Goal: Task Accomplishment & Management: Use online tool/utility

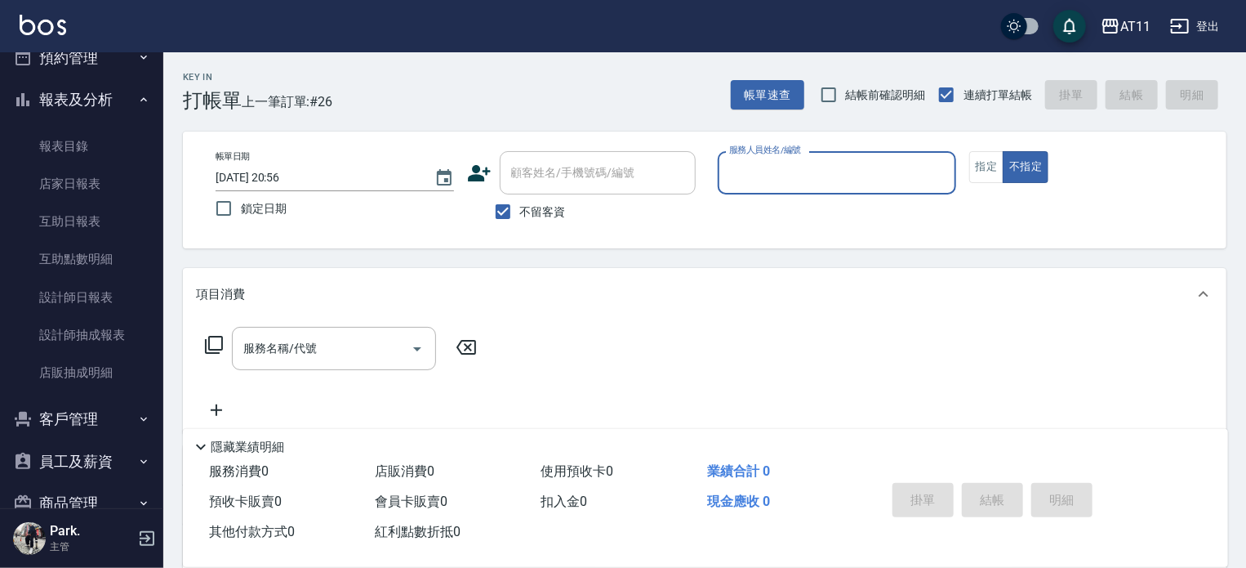
scroll to position [408, 0]
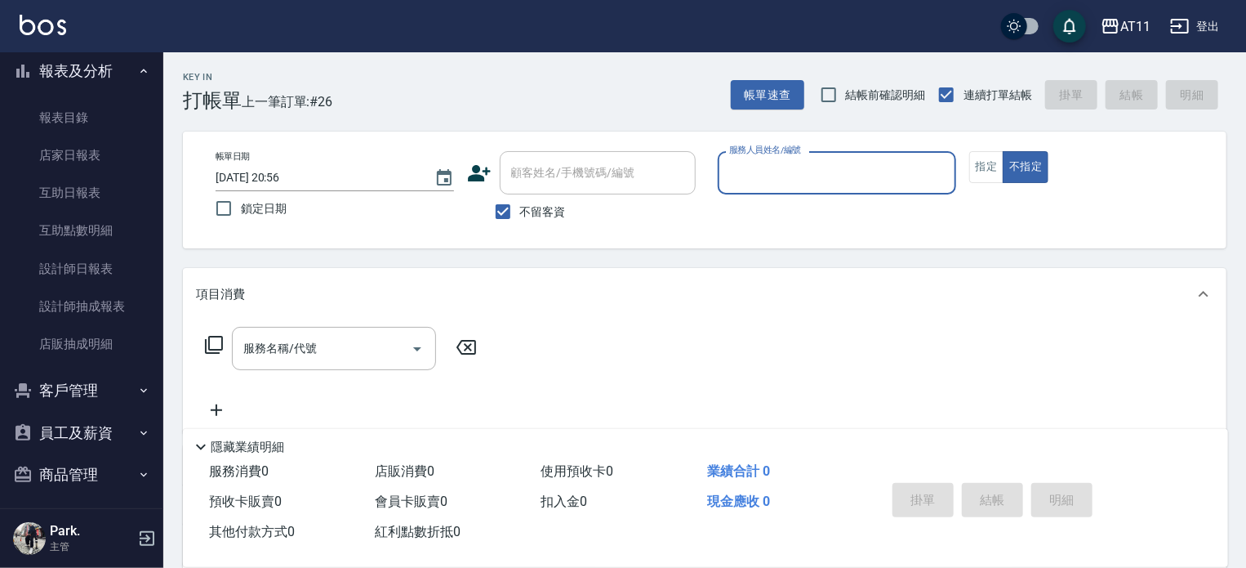
click at [65, 387] on button "客戶管理" at bounding box center [82, 390] width 150 height 42
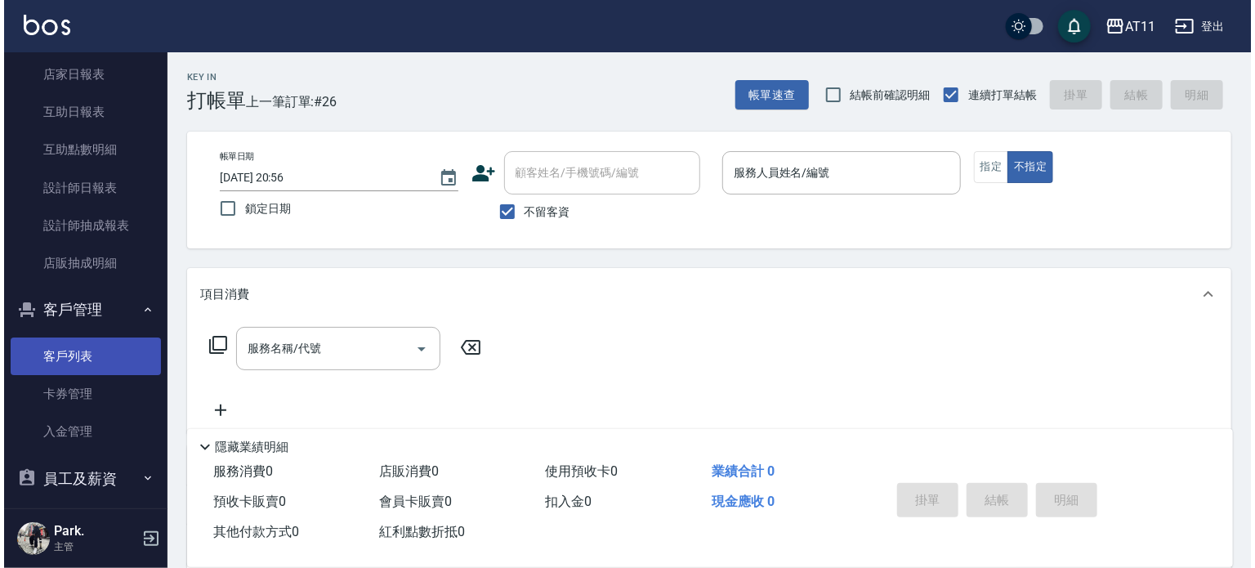
scroll to position [490, 0]
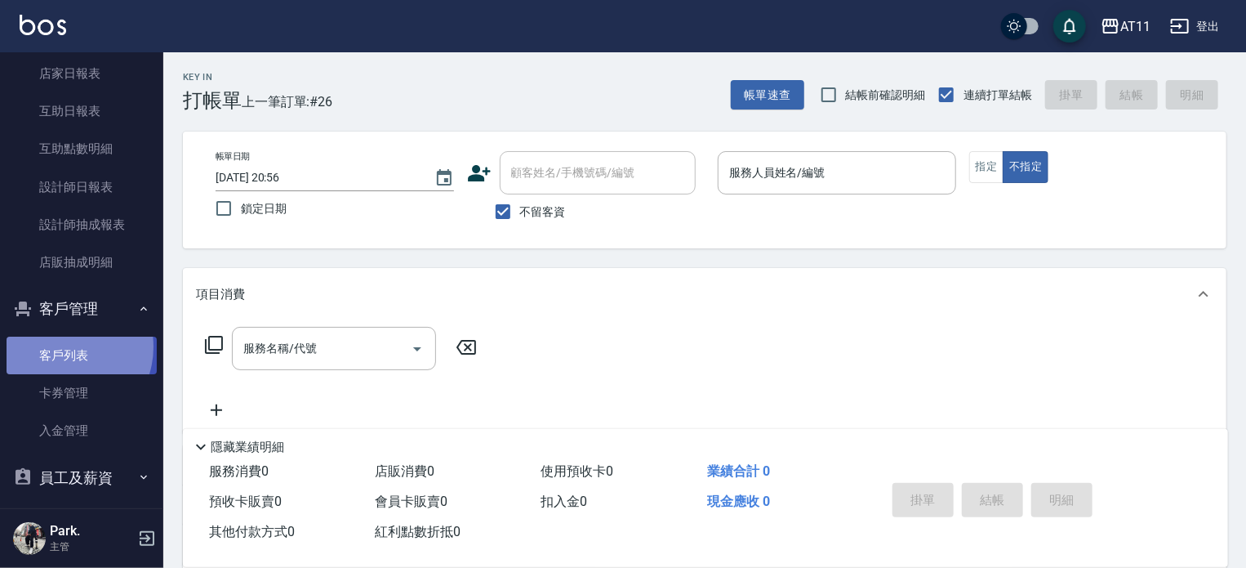
click at [63, 347] on link "客戶列表" at bounding box center [82, 356] width 150 height 38
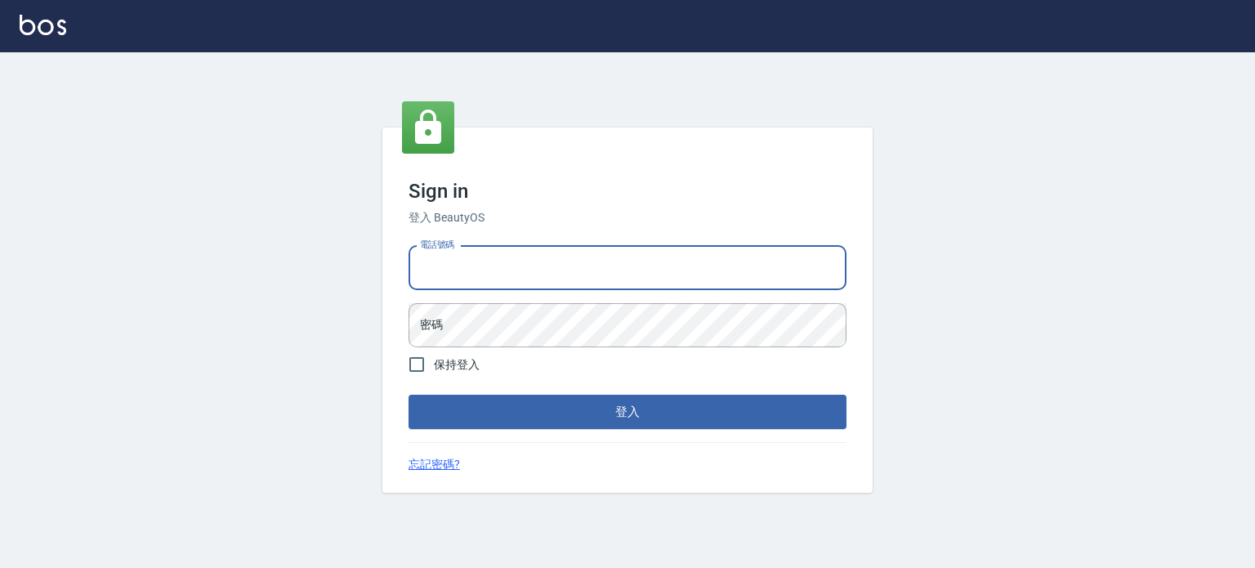
click at [488, 268] on input "電話號碼" at bounding box center [627, 268] width 438 height 44
type input "0953539532"
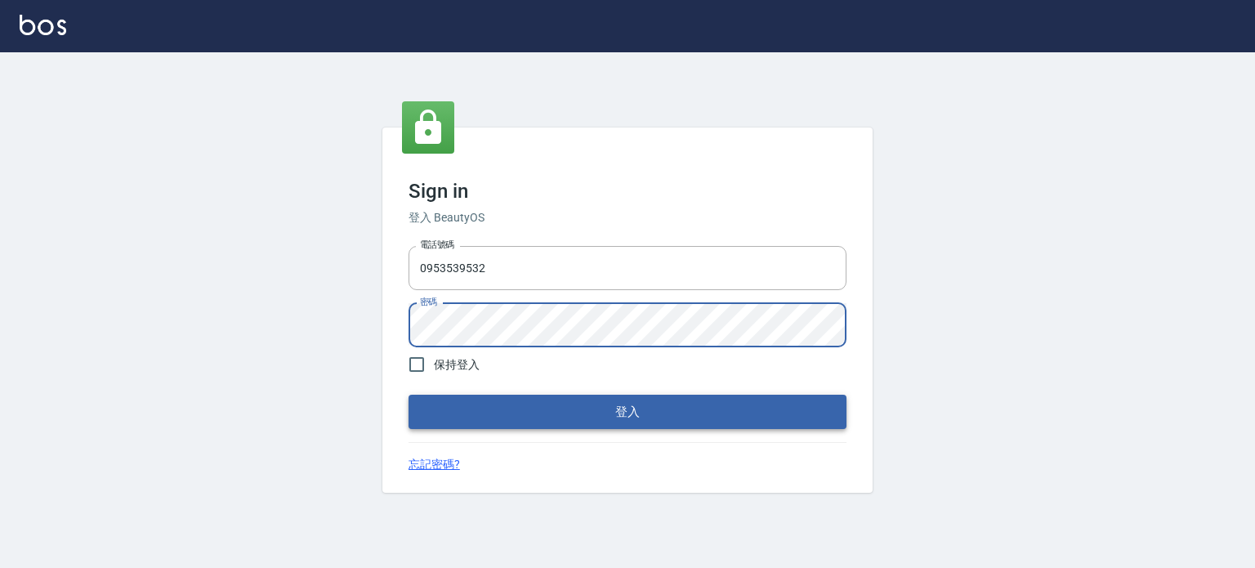
click at [616, 418] on button "登入" at bounding box center [627, 412] width 438 height 34
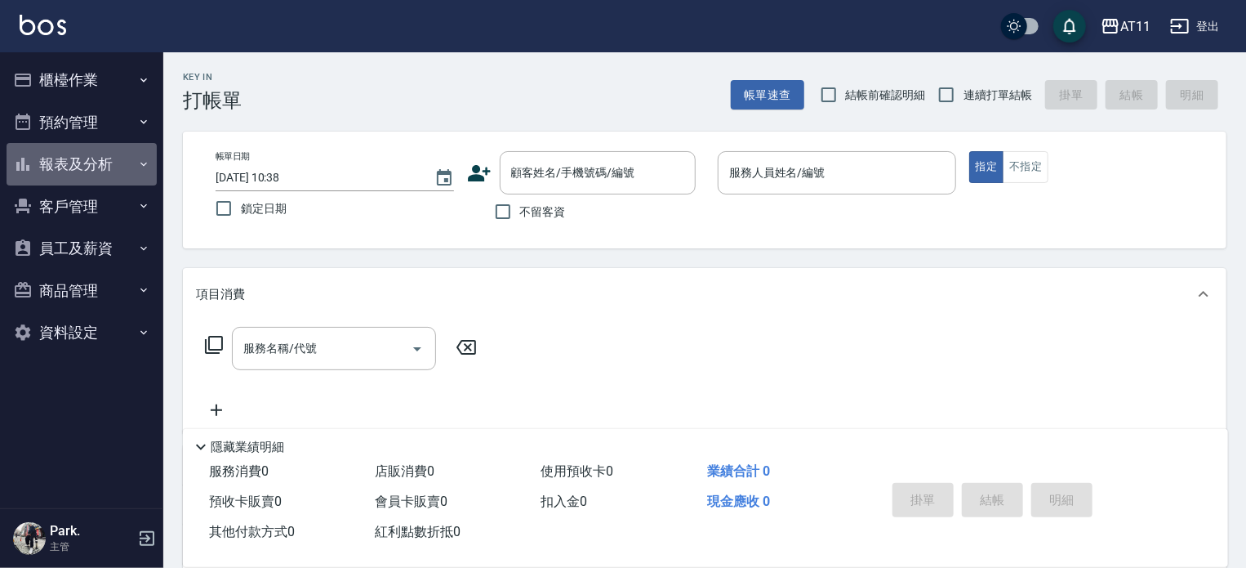
click at [69, 162] on button "報表及分析" at bounding box center [82, 164] width 150 height 42
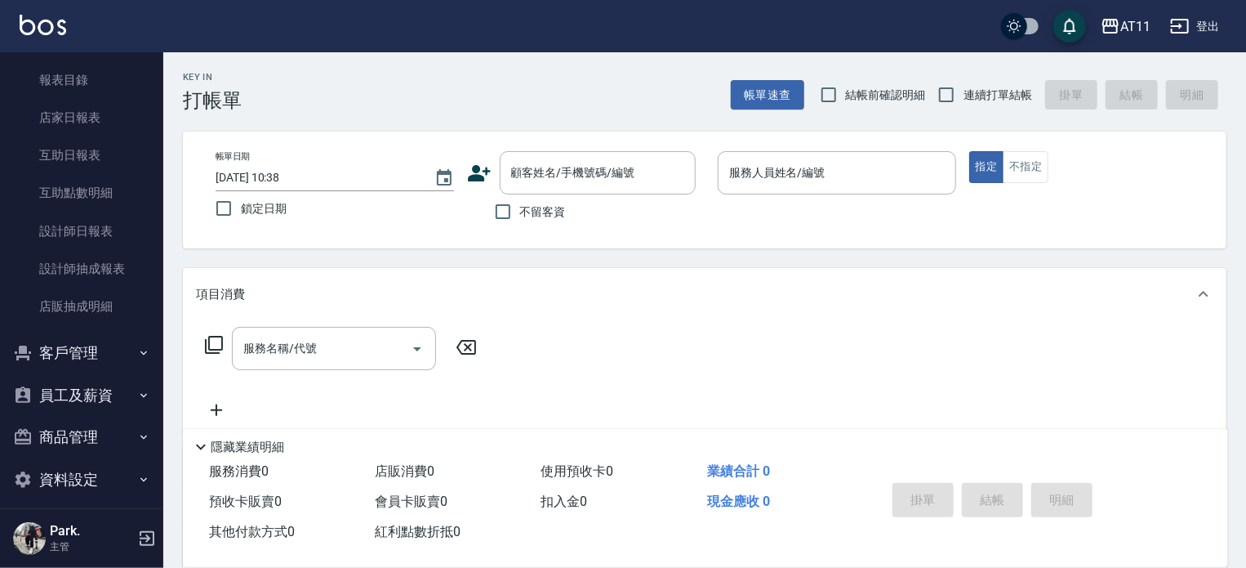
scroll to position [141, 0]
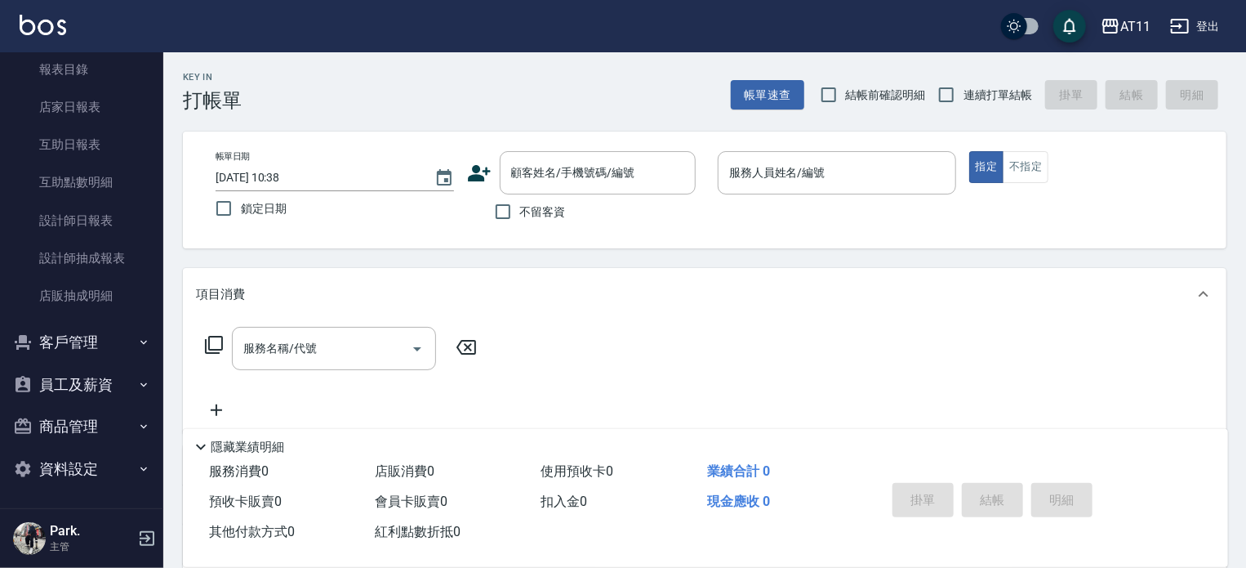
click at [70, 344] on button "客戶管理" at bounding box center [82, 342] width 150 height 42
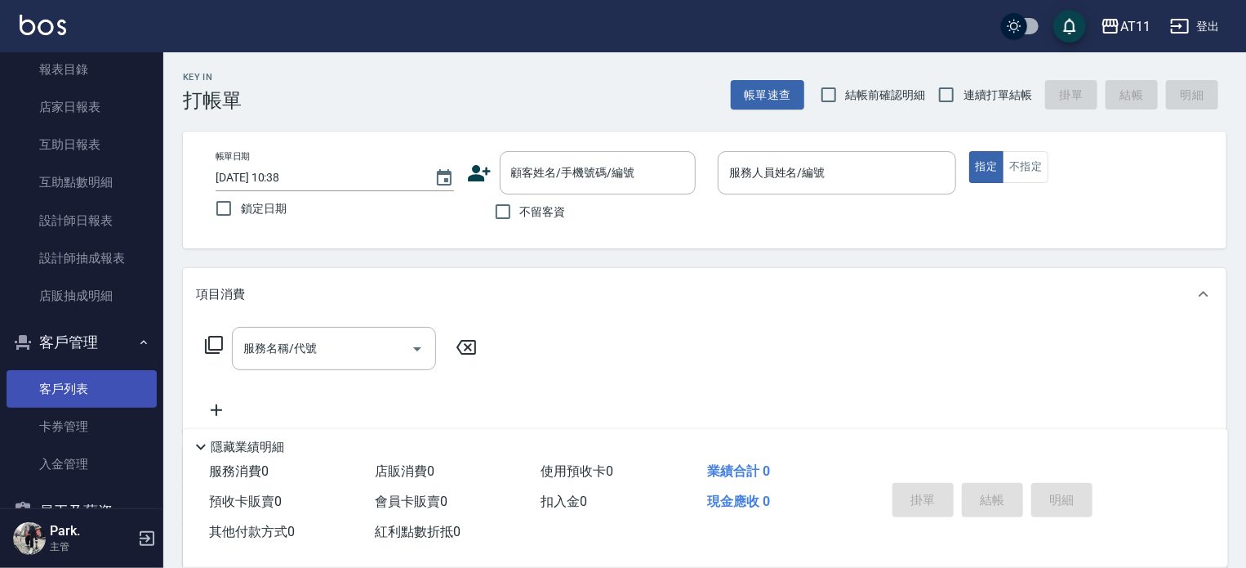
click at [74, 386] on link "客戶列表" at bounding box center [82, 389] width 150 height 38
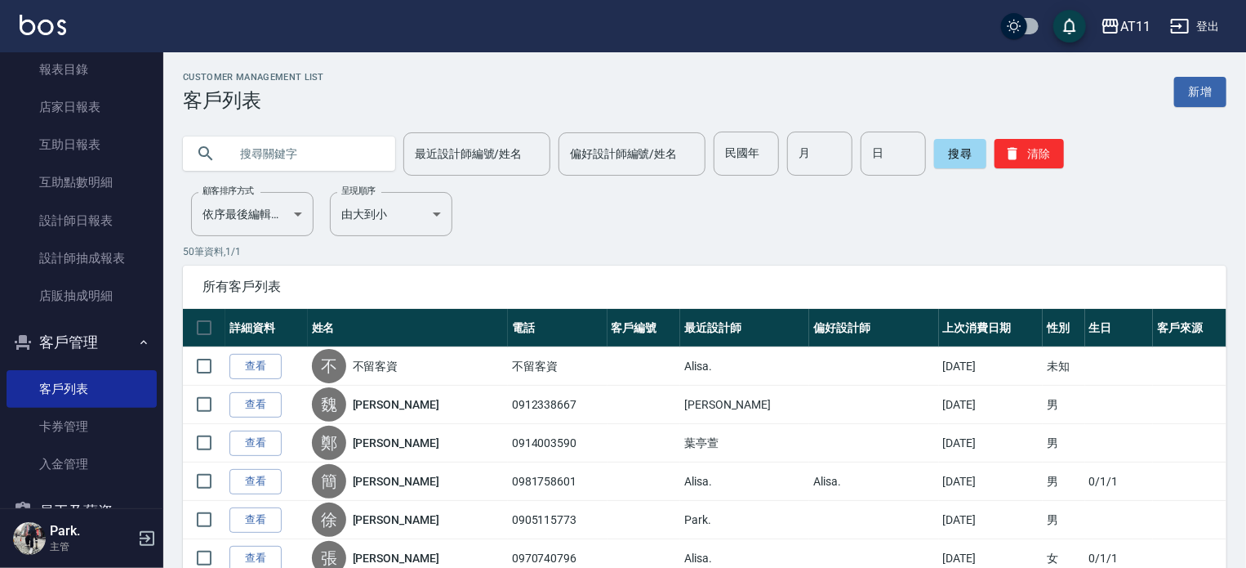
click at [332, 159] on input "text" at bounding box center [306, 154] width 154 height 44
type input "陳怡如"
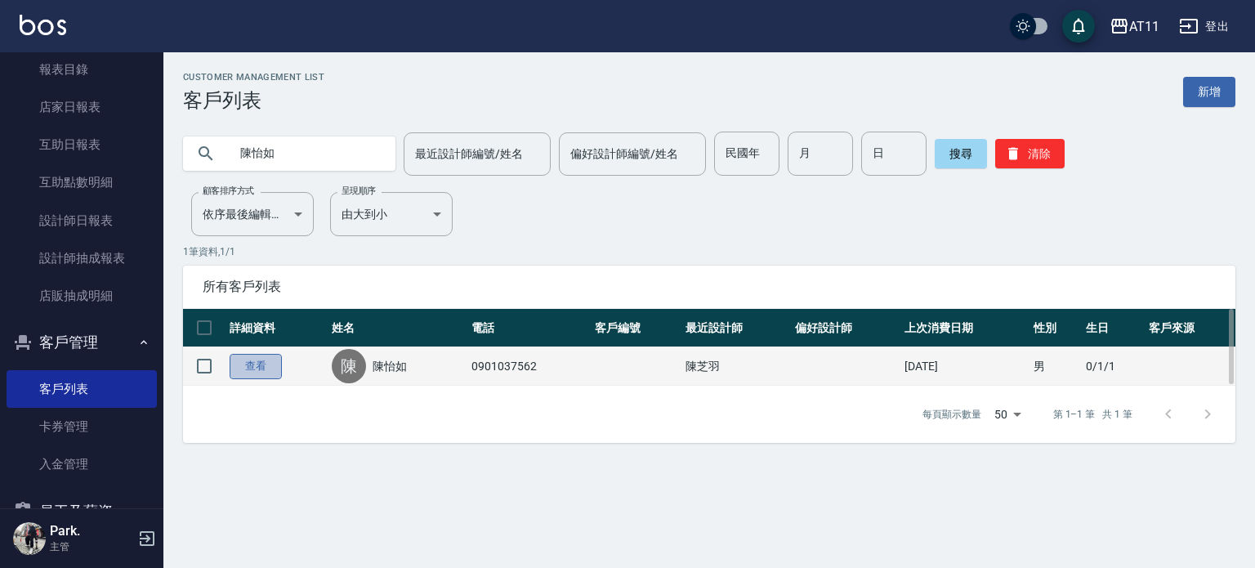
click at [265, 363] on link "查看" at bounding box center [256, 366] width 52 height 25
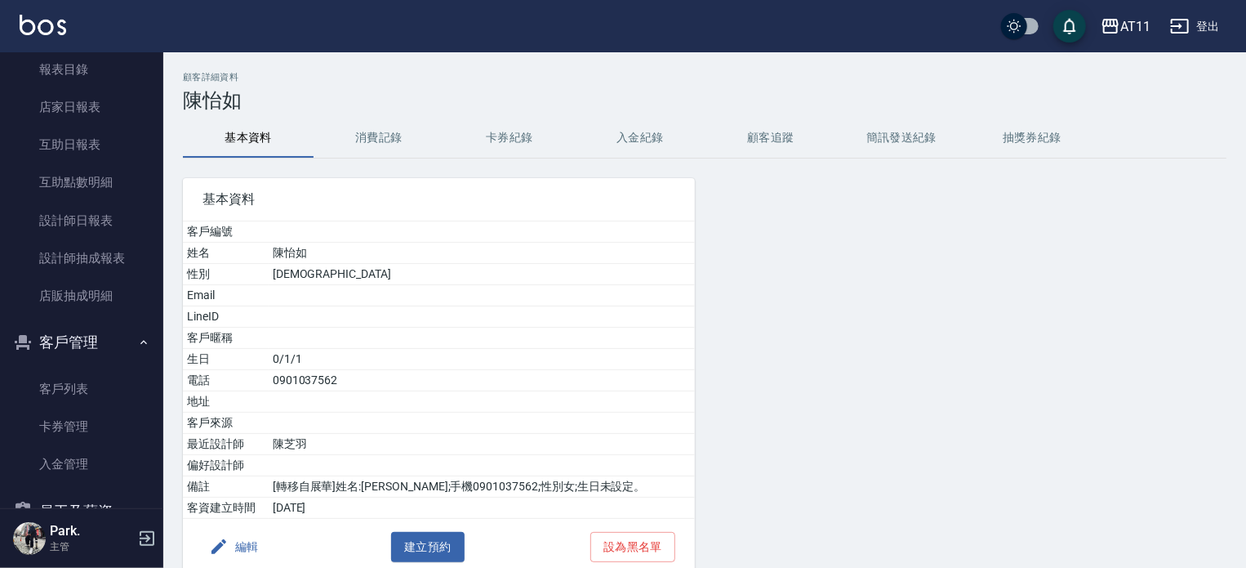
click at [652, 133] on button "入金紀錄" at bounding box center [640, 137] width 131 height 39
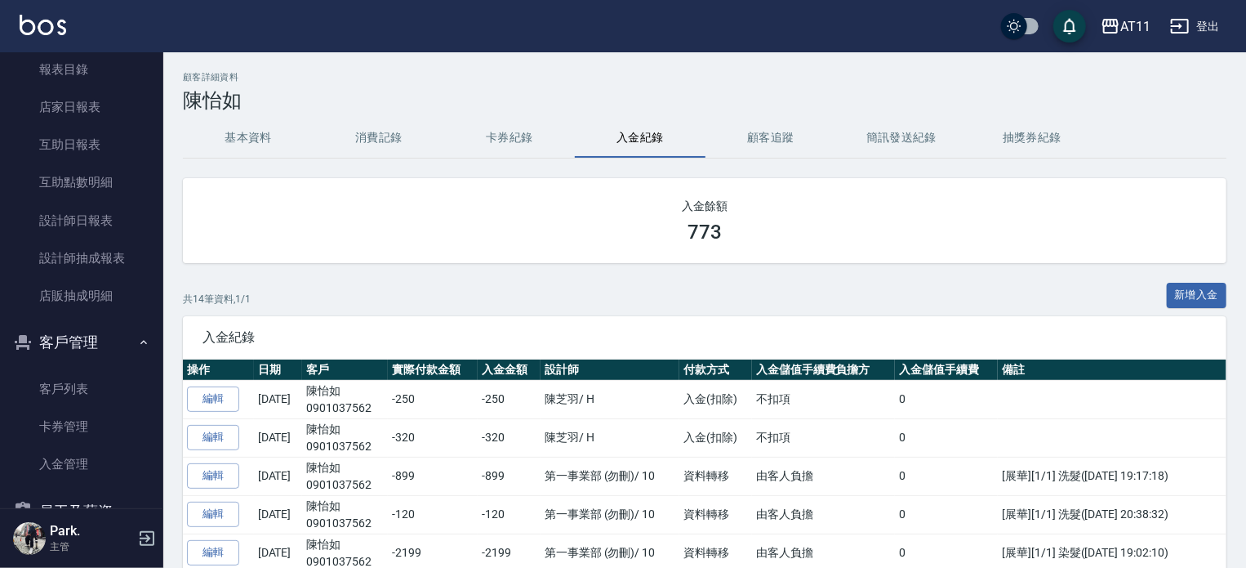
click at [476, 80] on h2 "顧客詳細資料" at bounding box center [705, 77] width 1044 height 11
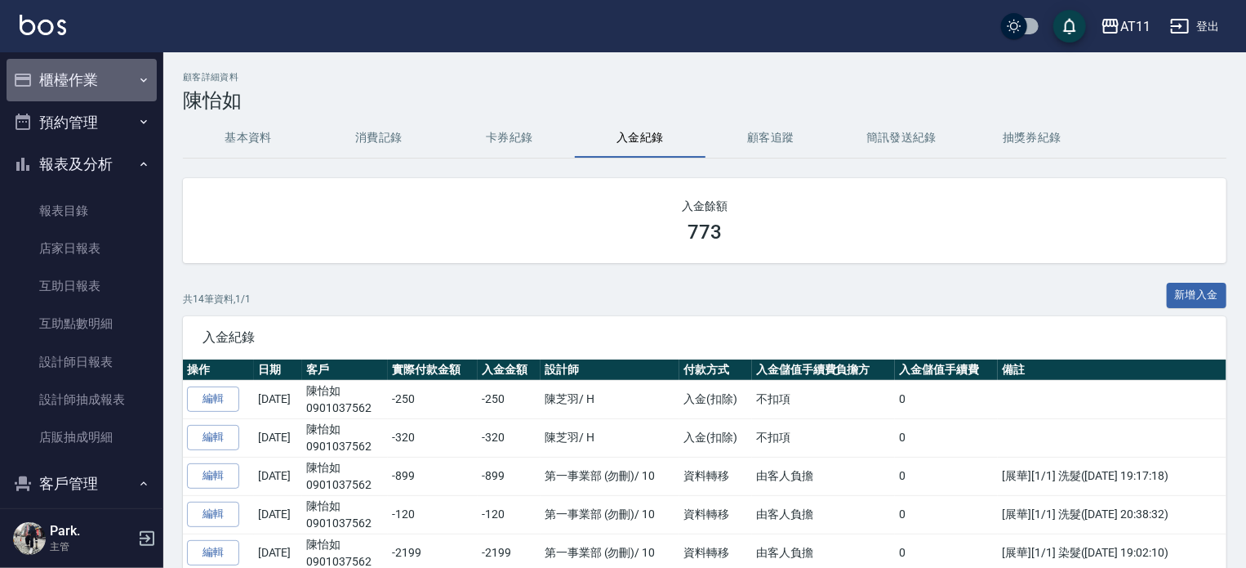
click at [84, 79] on button "櫃檯作業" at bounding box center [82, 80] width 150 height 42
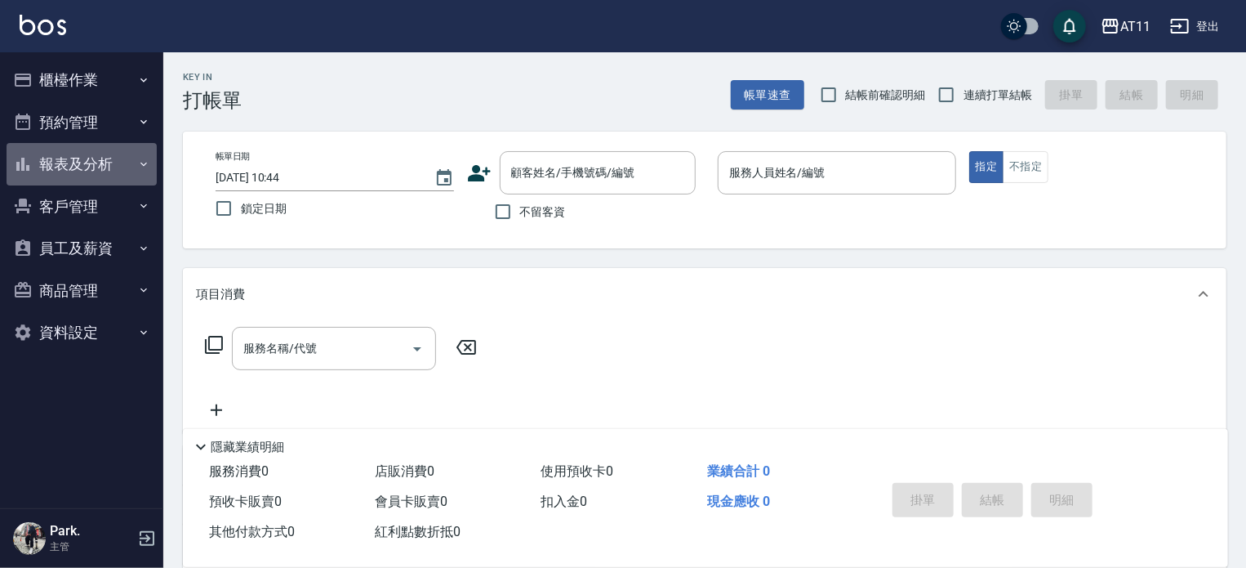
click at [88, 171] on button "報表及分析" at bounding box center [82, 164] width 150 height 42
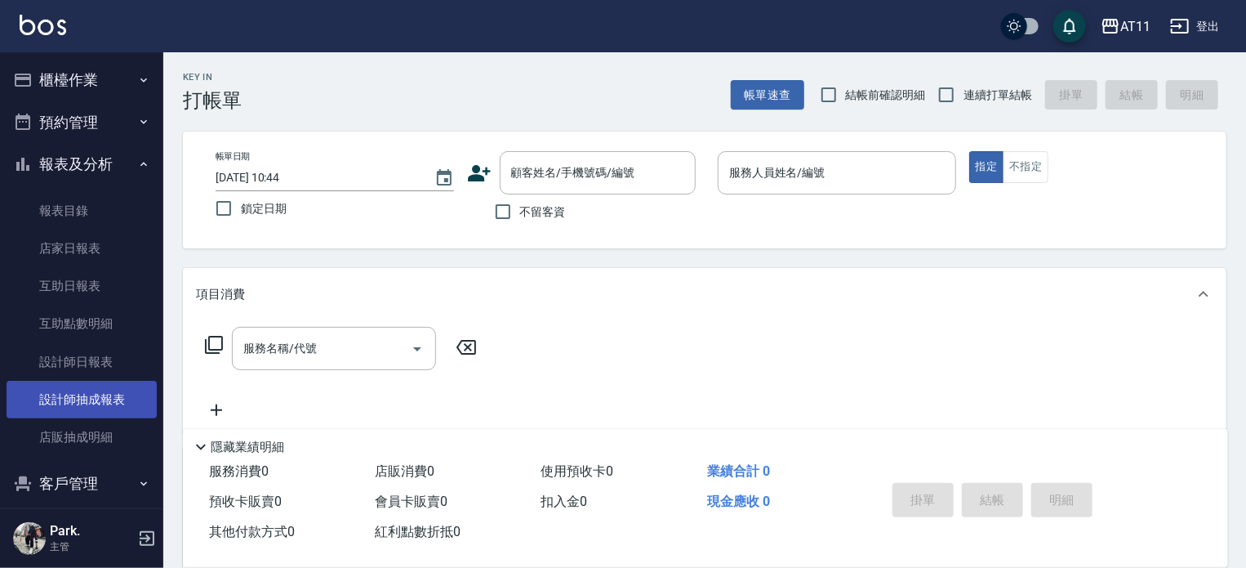
scroll to position [82, 0]
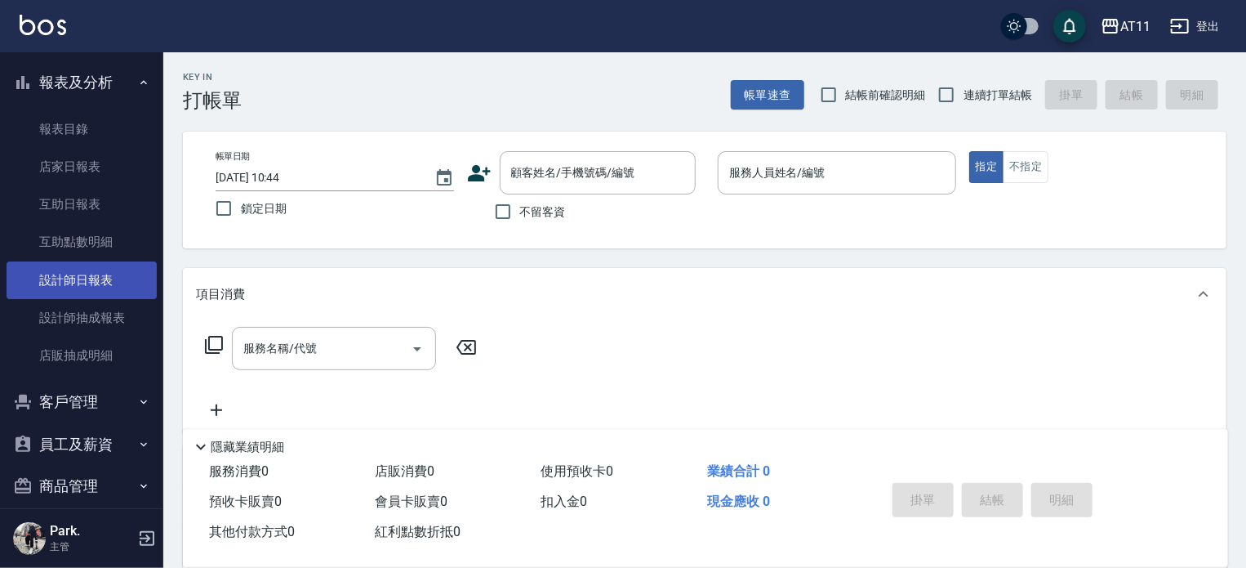
click at [90, 288] on link "設計師日報表" at bounding box center [82, 280] width 150 height 38
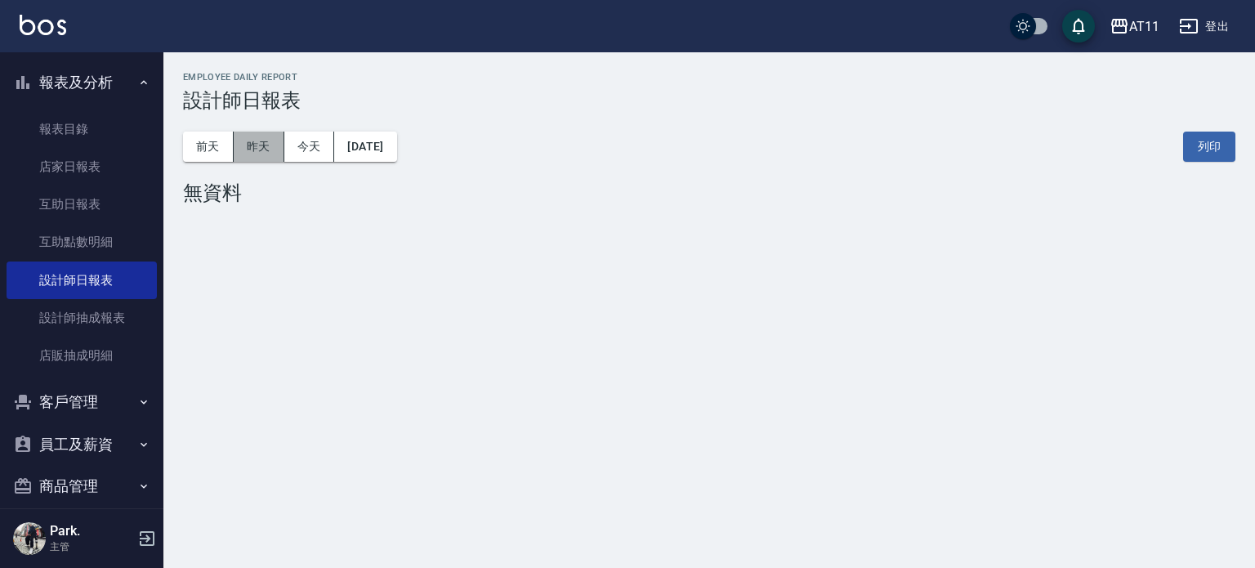
click at [276, 145] on button "昨天" at bounding box center [259, 147] width 51 height 30
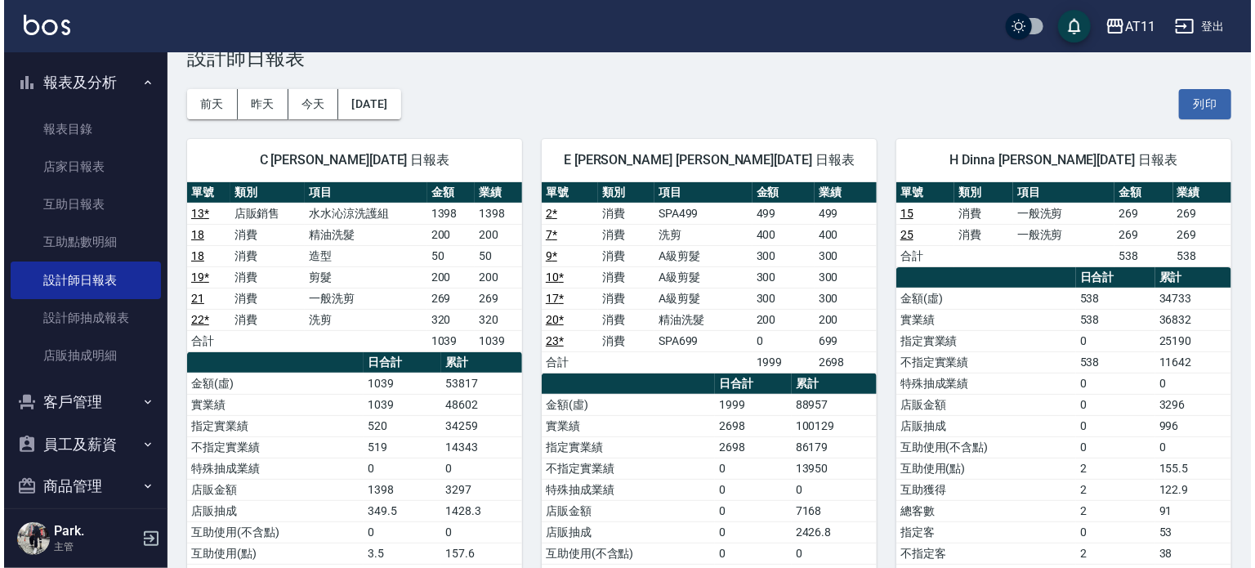
scroll to position [82, 0]
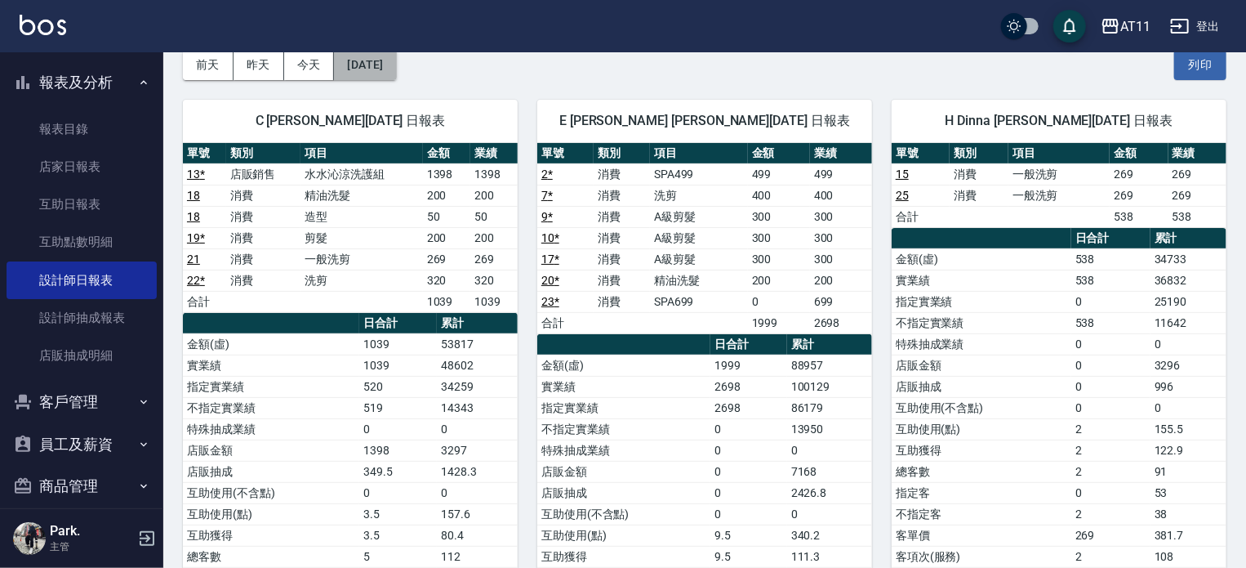
click at [368, 74] on button "2025/08/19" at bounding box center [365, 65] width 62 height 30
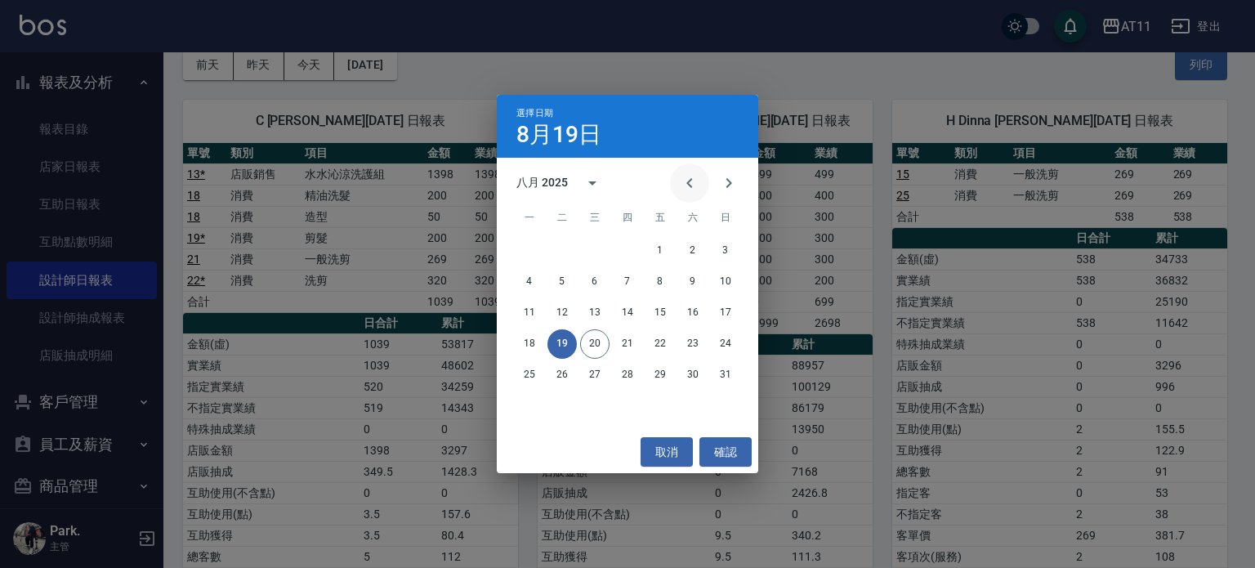
click at [692, 171] on button "Previous month" at bounding box center [689, 182] width 39 height 39
click at [728, 311] on button "20" at bounding box center [725, 312] width 29 height 29
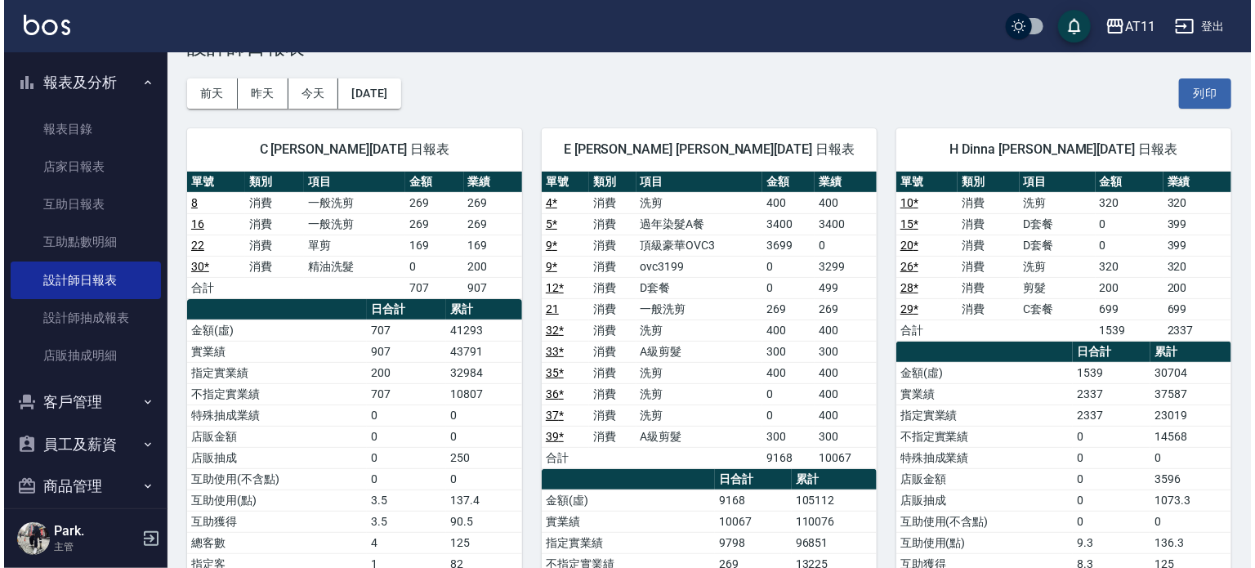
scroll to position [82, 0]
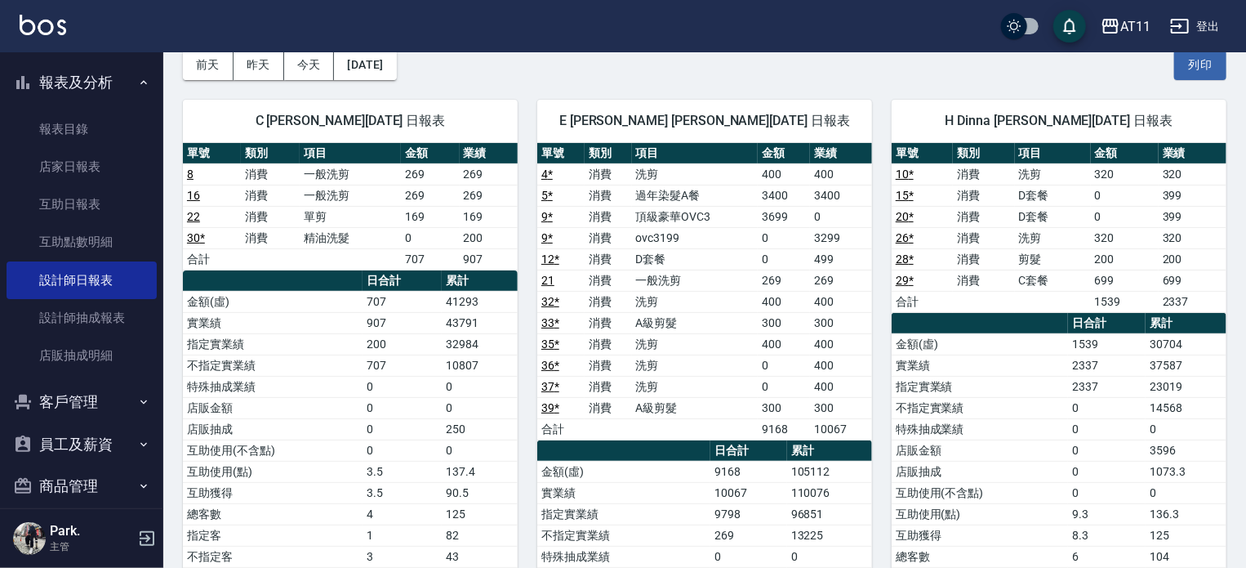
click at [432, 67] on div "前天 昨天 今天 2025/07/20 列印" at bounding box center [705, 64] width 1044 height 69
click at [396, 71] on button "2025/07/20" at bounding box center [365, 65] width 62 height 30
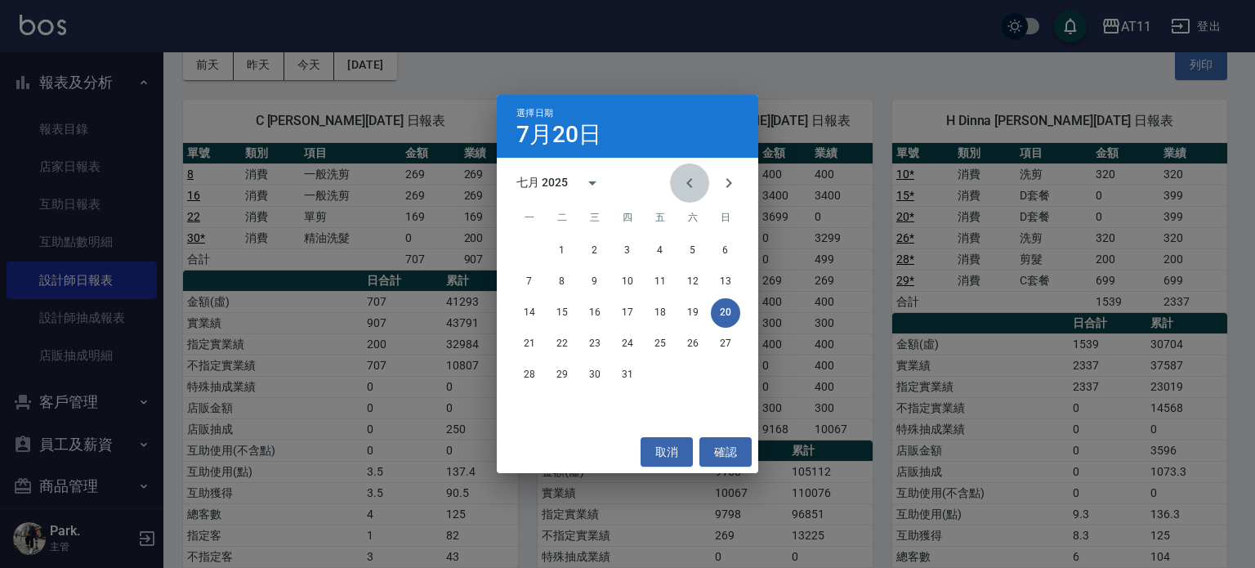
click at [686, 182] on icon "Previous month" at bounding box center [689, 183] width 6 height 10
click at [667, 342] on button "20" at bounding box center [659, 343] width 29 height 29
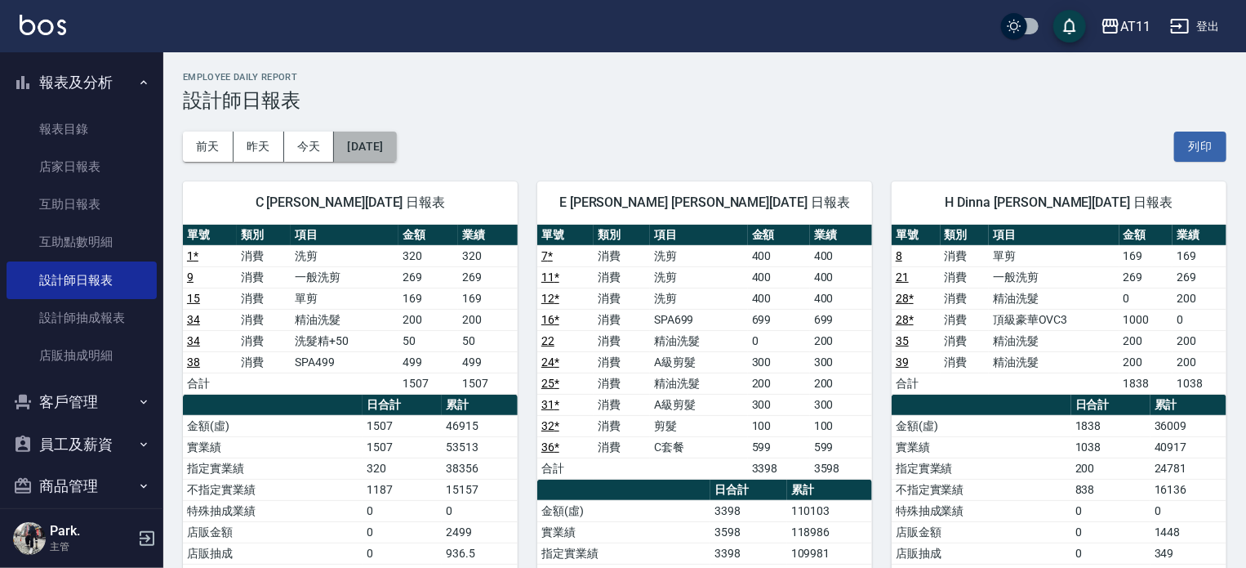
click at [396, 145] on button "2025/06/20" at bounding box center [365, 147] width 62 height 30
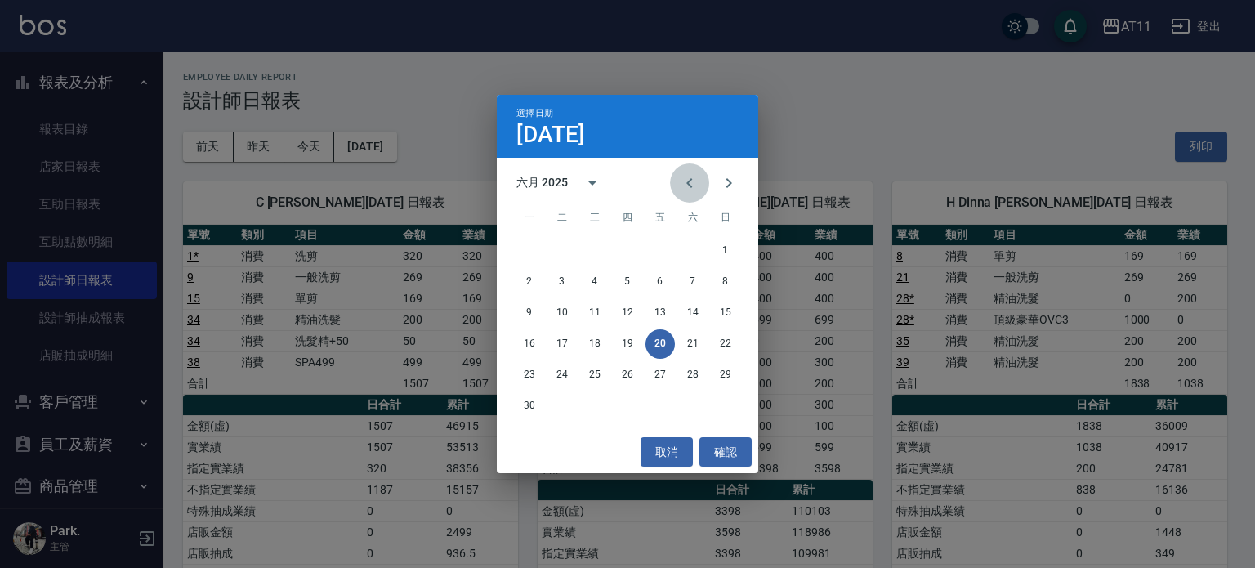
click at [685, 176] on icon "Previous month" at bounding box center [690, 183] width 20 height 20
click at [554, 338] on button "20" at bounding box center [561, 343] width 29 height 29
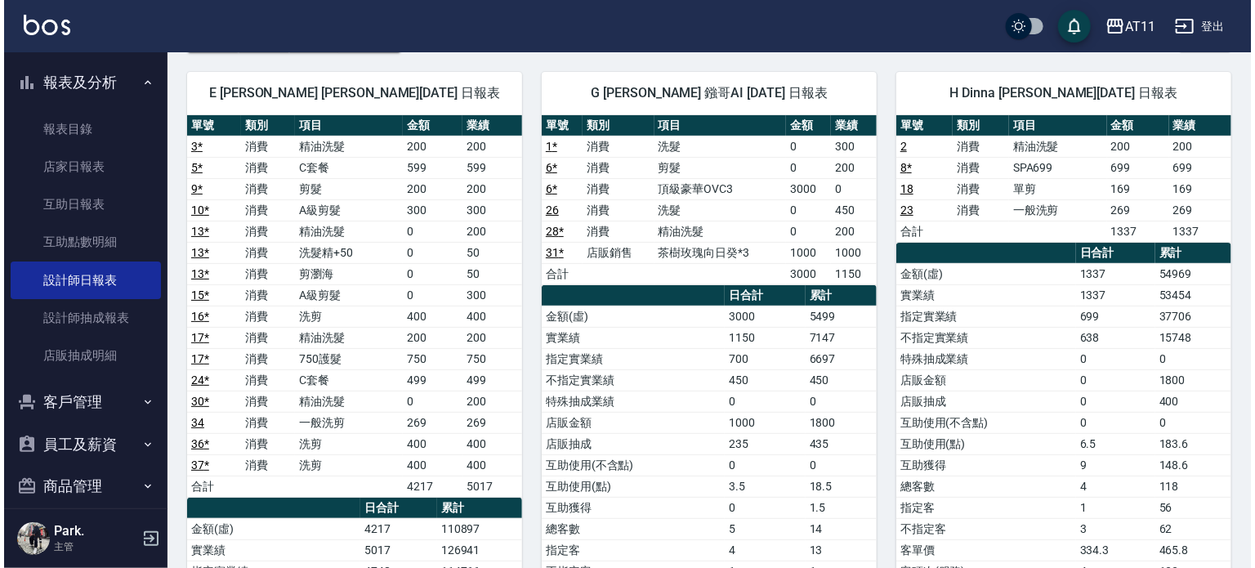
scroll to position [82, 0]
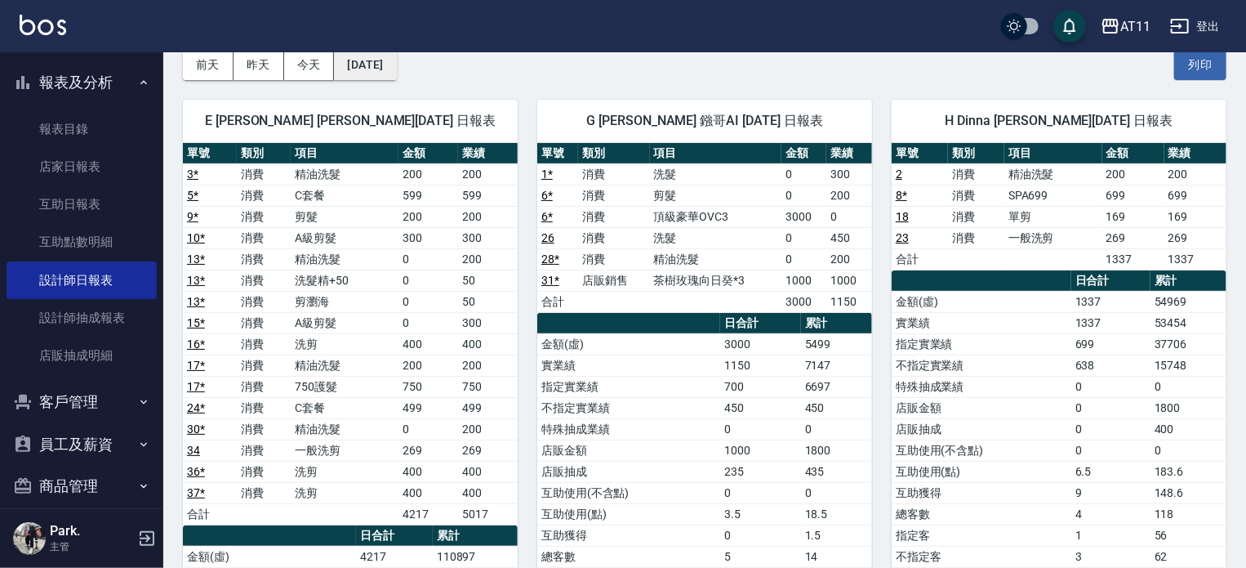
click at [396, 60] on button "2025/05/20" at bounding box center [365, 65] width 62 height 30
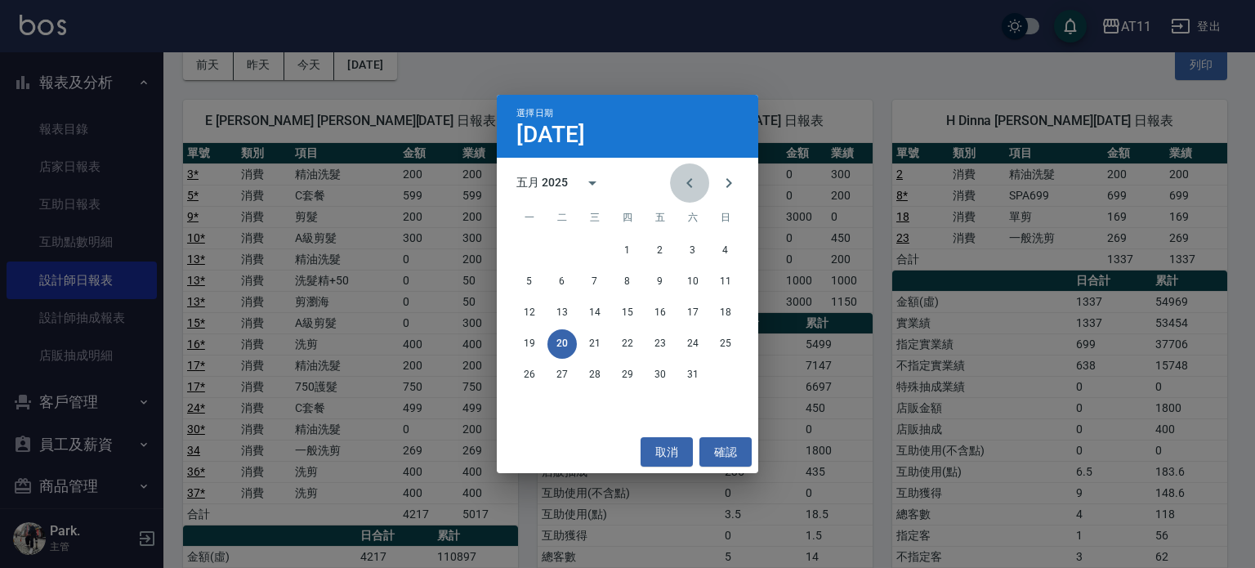
click at [697, 175] on icon "Previous month" at bounding box center [690, 183] width 20 height 20
click at [716, 309] on button "20" at bounding box center [725, 312] width 29 height 29
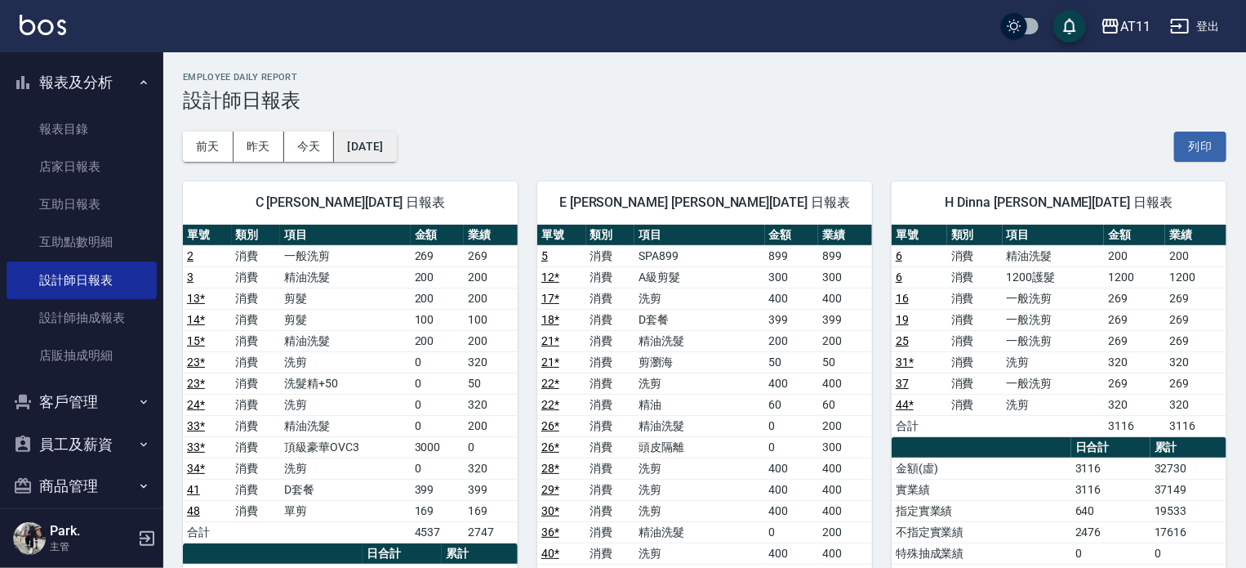
click at [395, 149] on button "2025/04/20" at bounding box center [365, 147] width 62 height 30
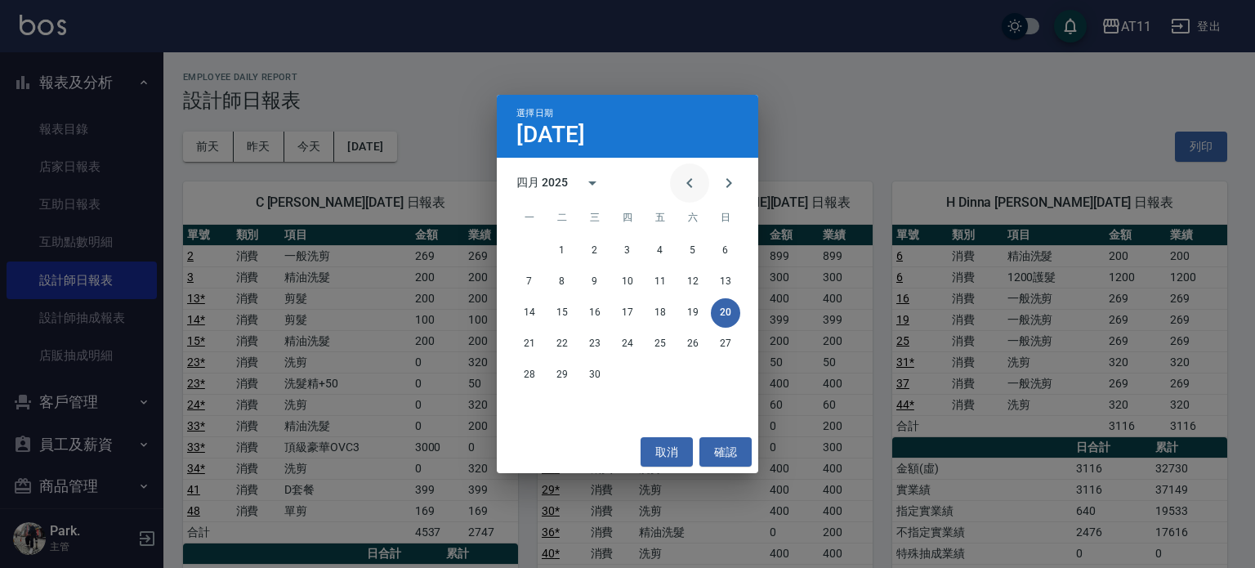
click at [686, 181] on icon "Previous month" at bounding box center [690, 183] width 20 height 20
click at [629, 341] on button "20" at bounding box center [627, 343] width 29 height 29
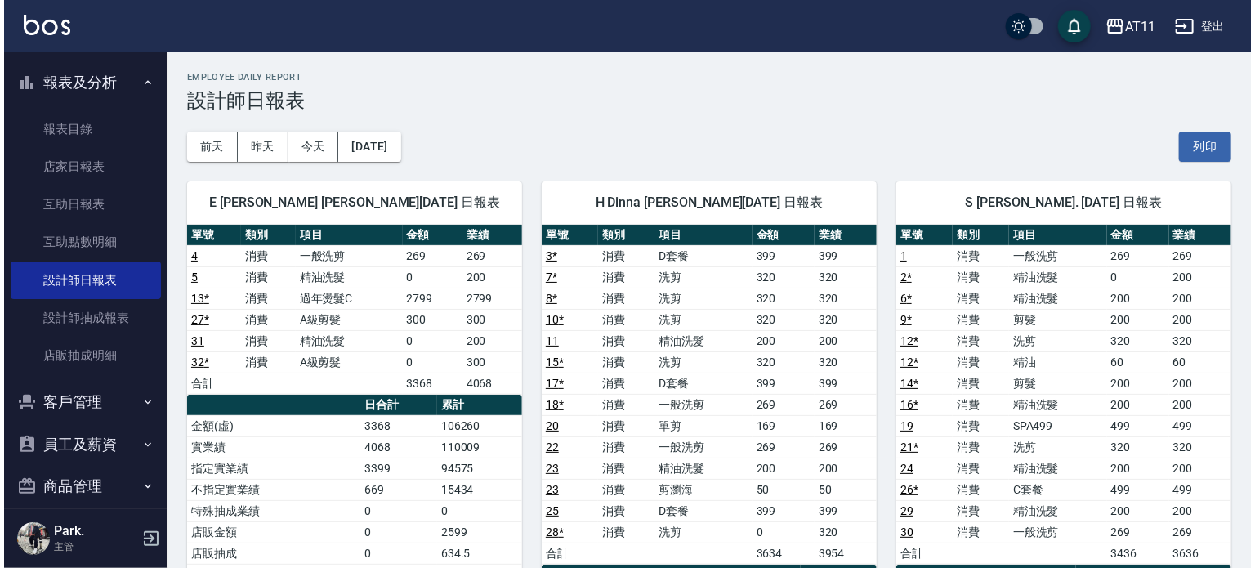
scroll to position [82, 0]
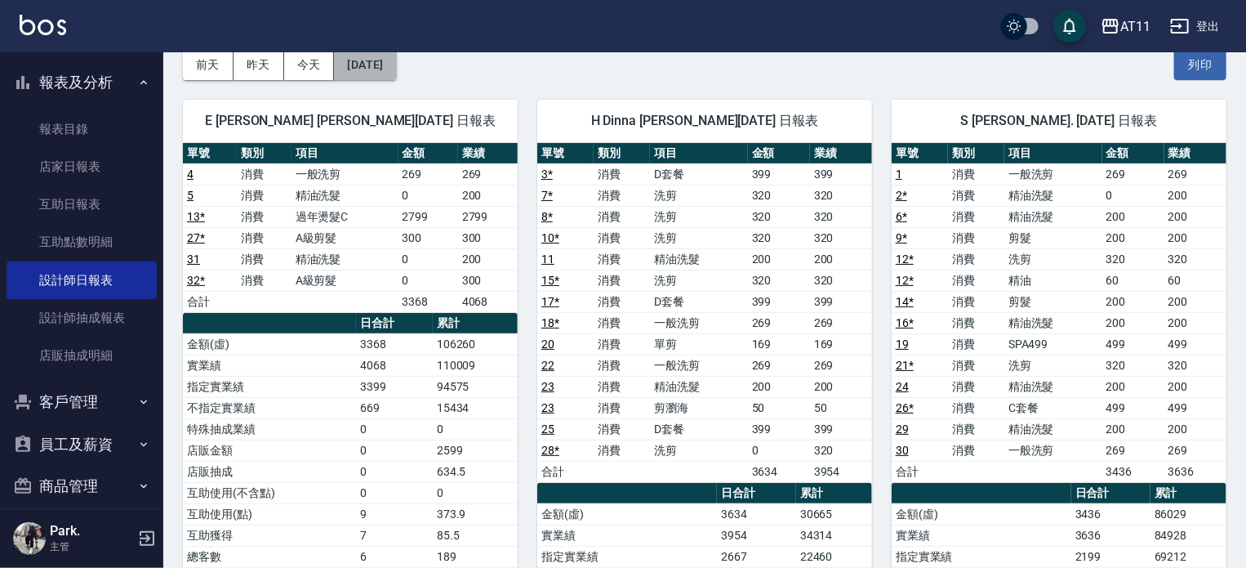
click at [377, 61] on button "2025/03/20" at bounding box center [365, 65] width 62 height 30
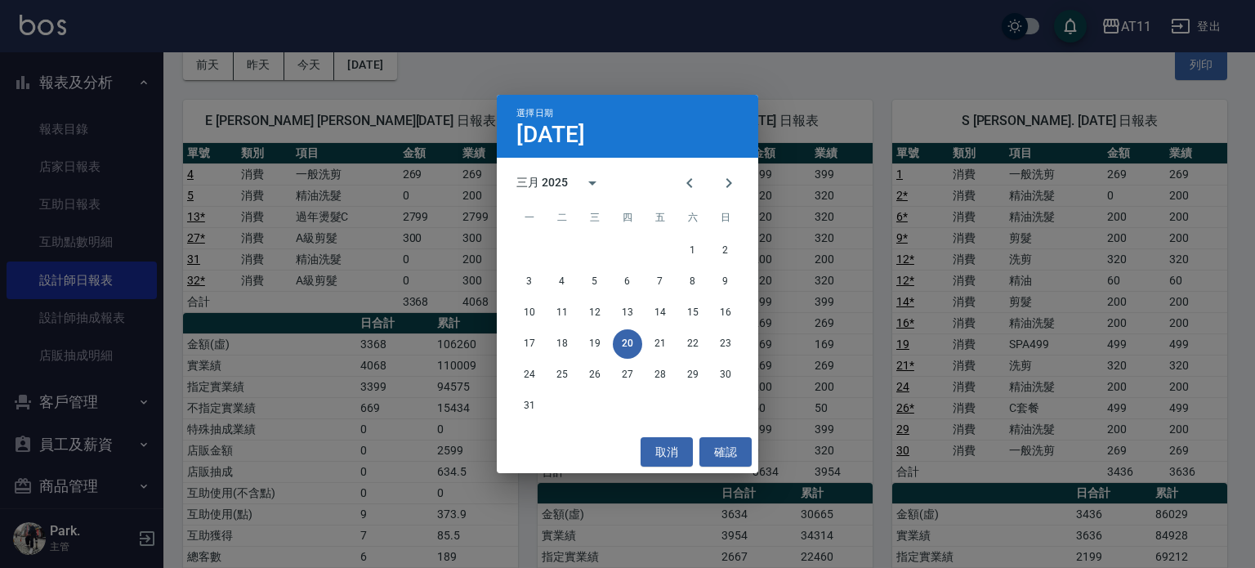
click at [446, 73] on div "選擇日期 3月20日 三月 2025 一 二 三 四 五 六 日 1 2 3 4 5 6 7 8 9 10 11 12 13 14 15 16 17 18 1…" at bounding box center [627, 284] width 1255 height 568
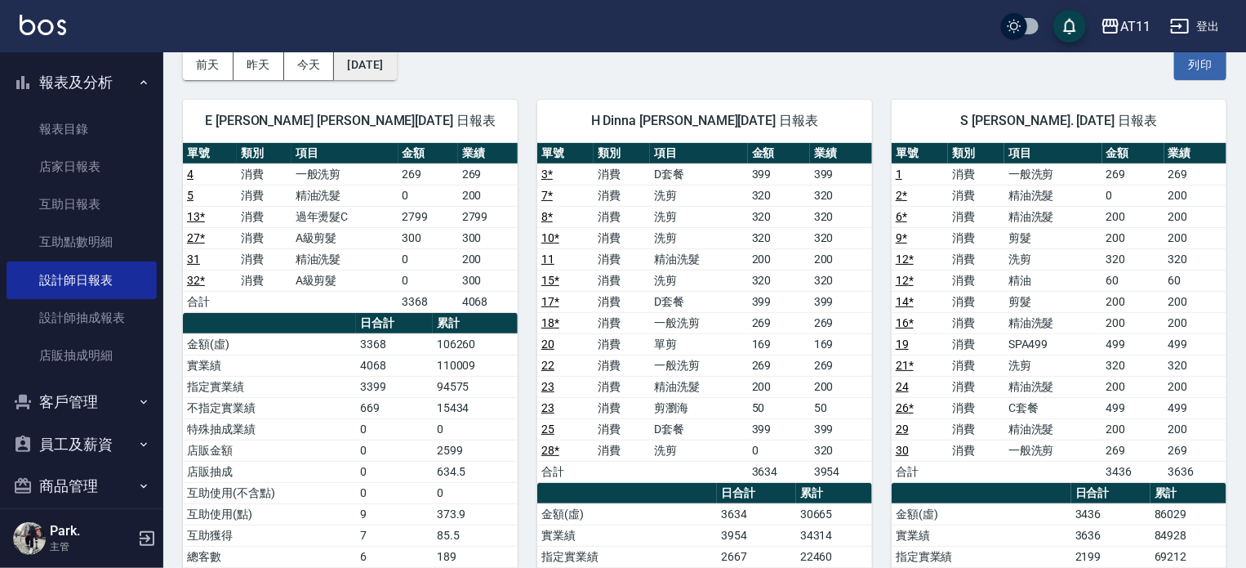
click at [396, 72] on button "2025/03/20" at bounding box center [365, 65] width 62 height 30
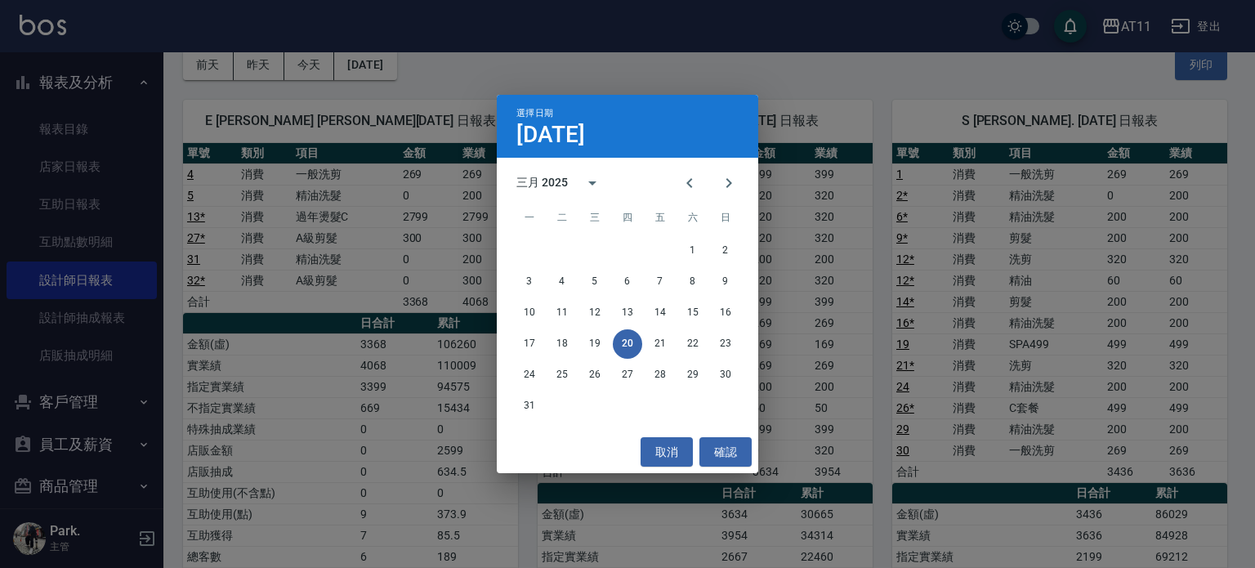
click at [804, 71] on div "選擇日期 3月20日 三月 2025 一 二 三 四 五 六 日 1 2 3 4 5 6 7 8 9 10 11 12 13 14 15 16 17 18 1…" at bounding box center [627, 284] width 1255 height 568
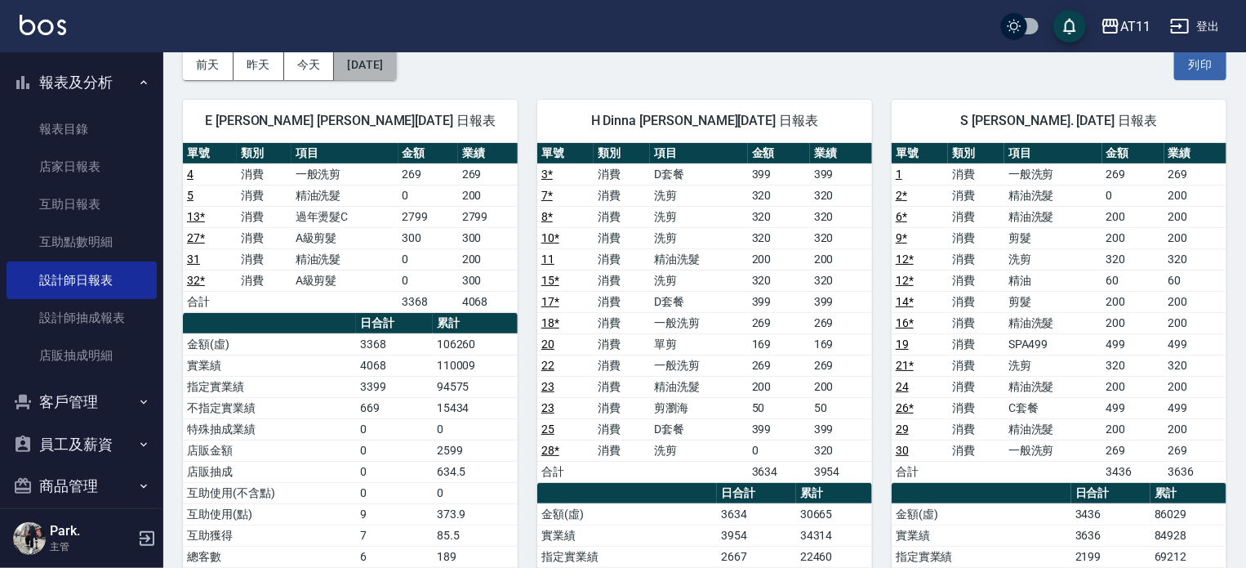
click at [379, 69] on button "2025/03/20" at bounding box center [365, 65] width 62 height 30
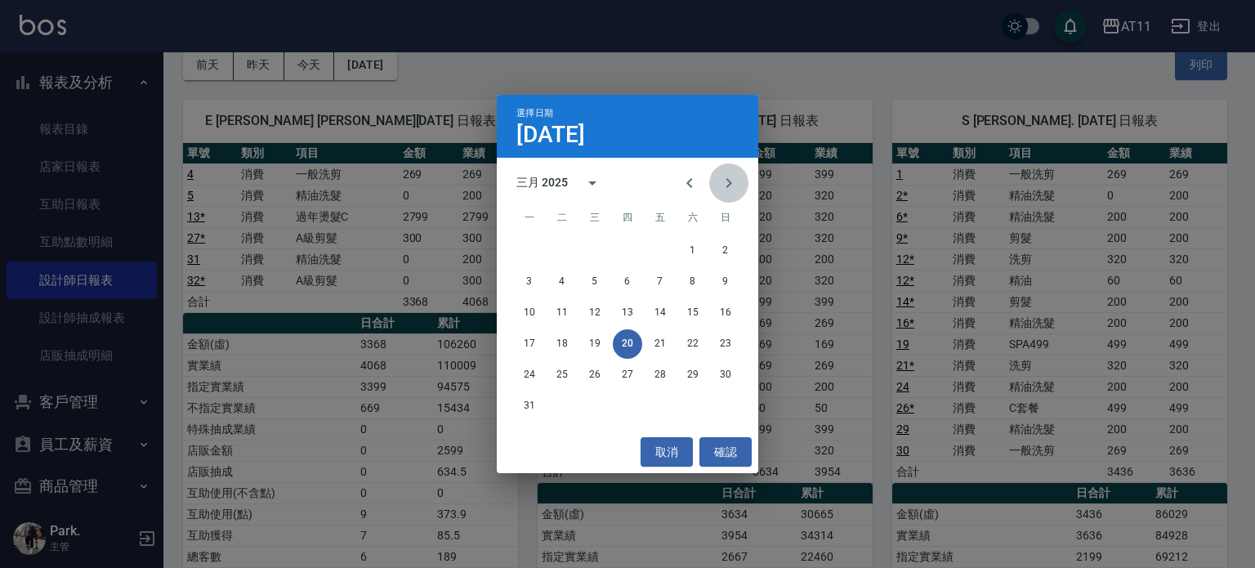
click at [725, 180] on icon "Next month" at bounding box center [729, 183] width 20 height 20
click at [729, 313] on button "20" at bounding box center [725, 312] width 29 height 29
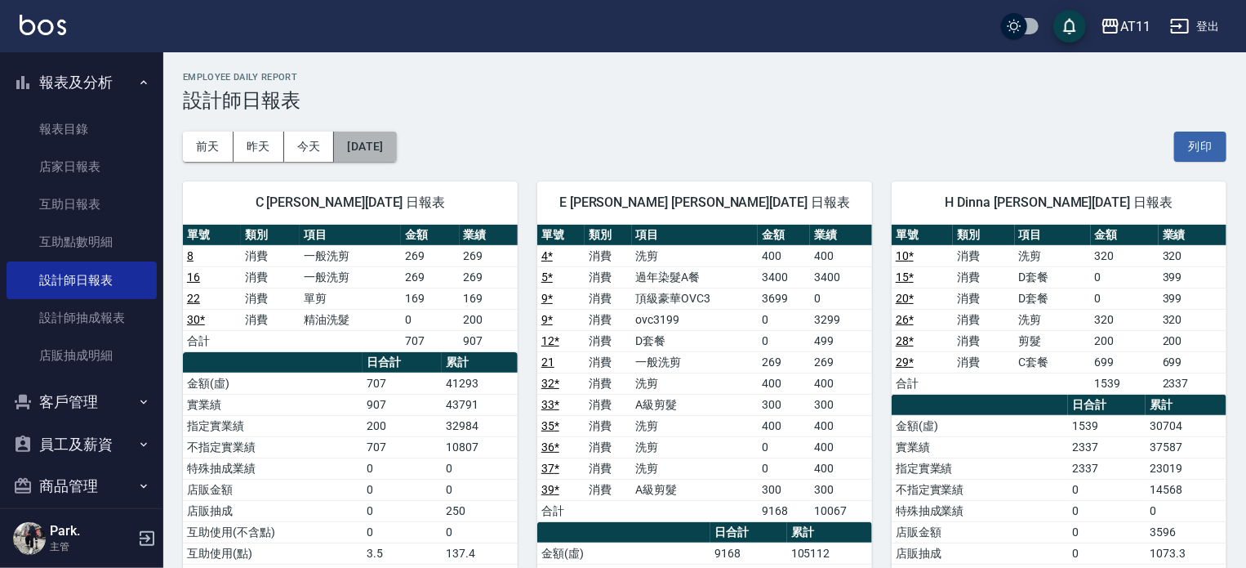
click at [390, 140] on button "2025/07/20" at bounding box center [365, 147] width 62 height 30
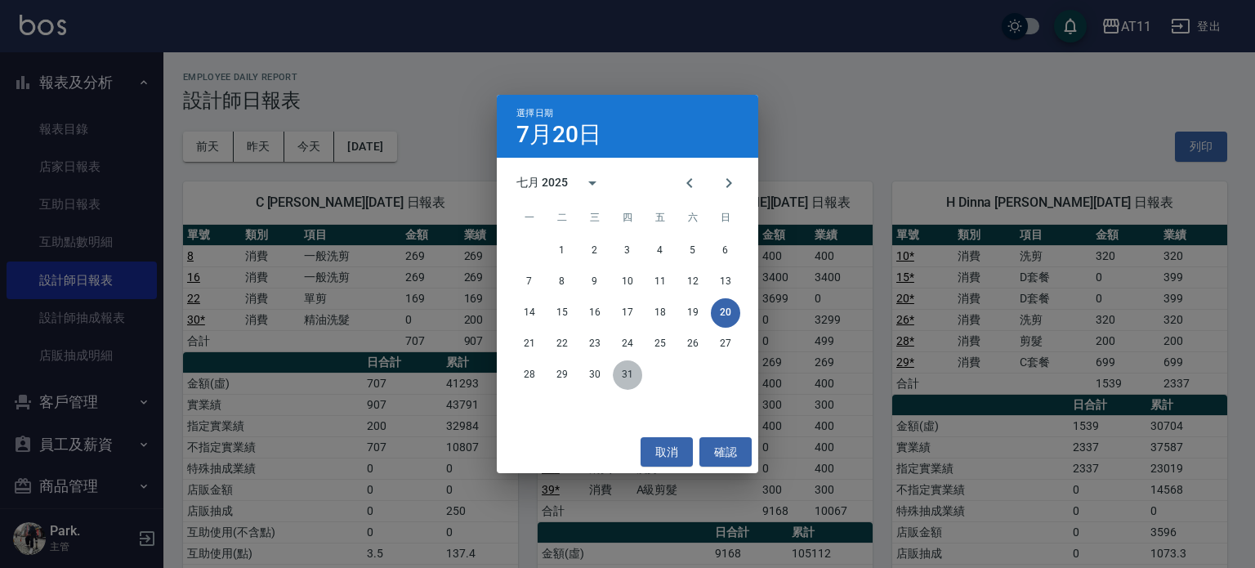
click at [627, 375] on button "31" at bounding box center [627, 374] width 29 height 29
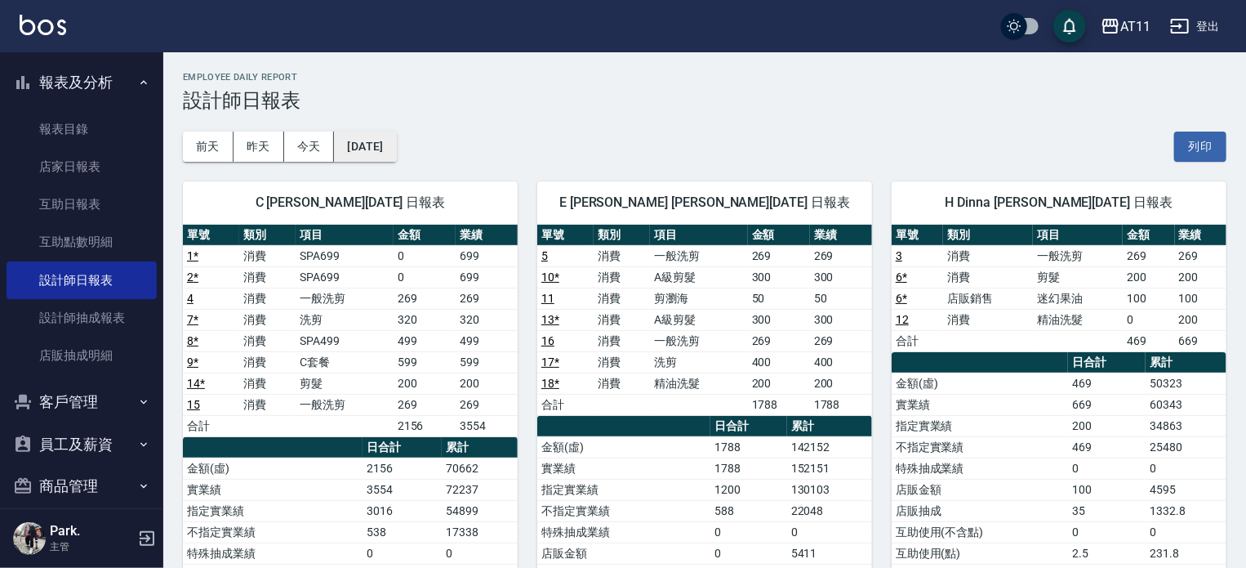
click at [396, 136] on button "2025/07/31" at bounding box center [365, 147] width 62 height 30
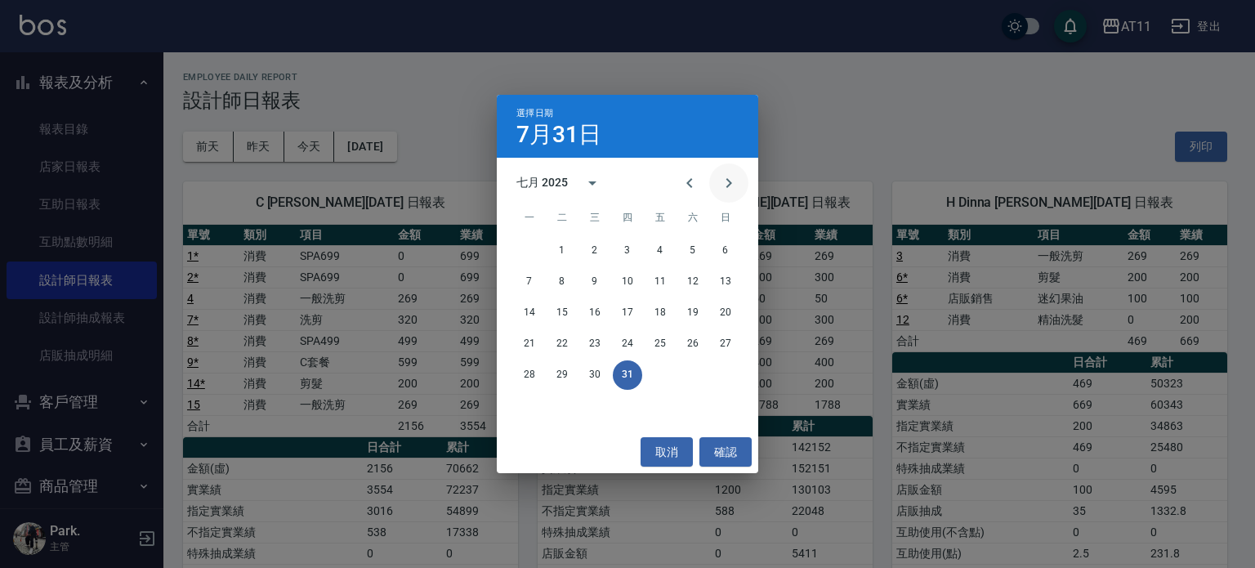
click at [721, 182] on icon "Next month" at bounding box center [729, 183] width 20 height 20
click at [594, 349] on button "20" at bounding box center [594, 343] width 29 height 29
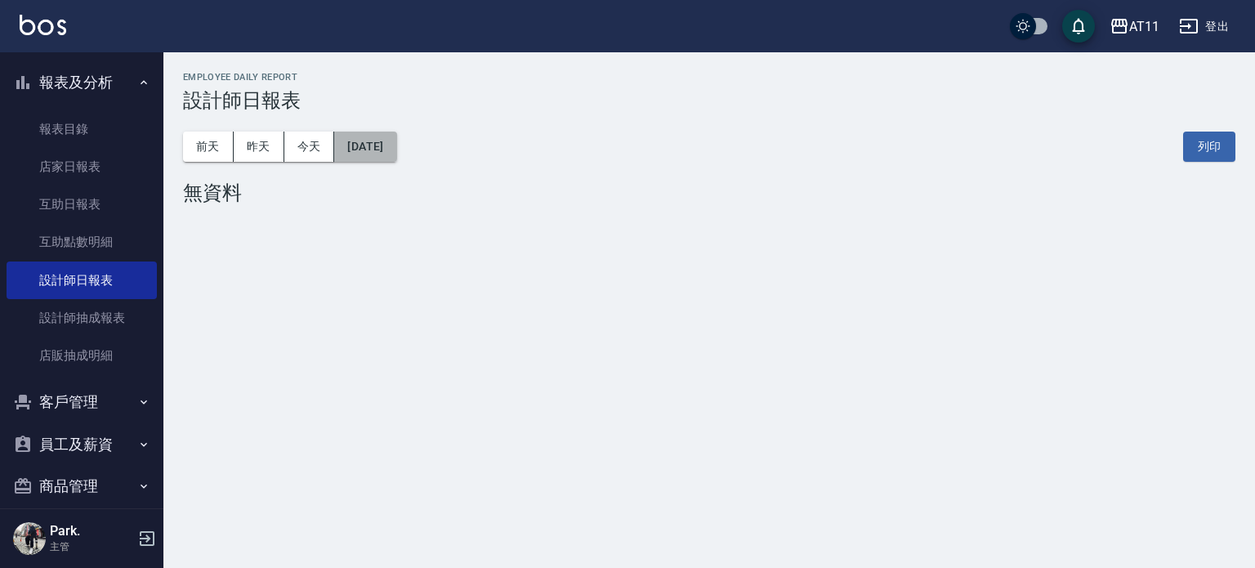
click at [396, 158] on button "2025/08/20" at bounding box center [365, 147] width 62 height 30
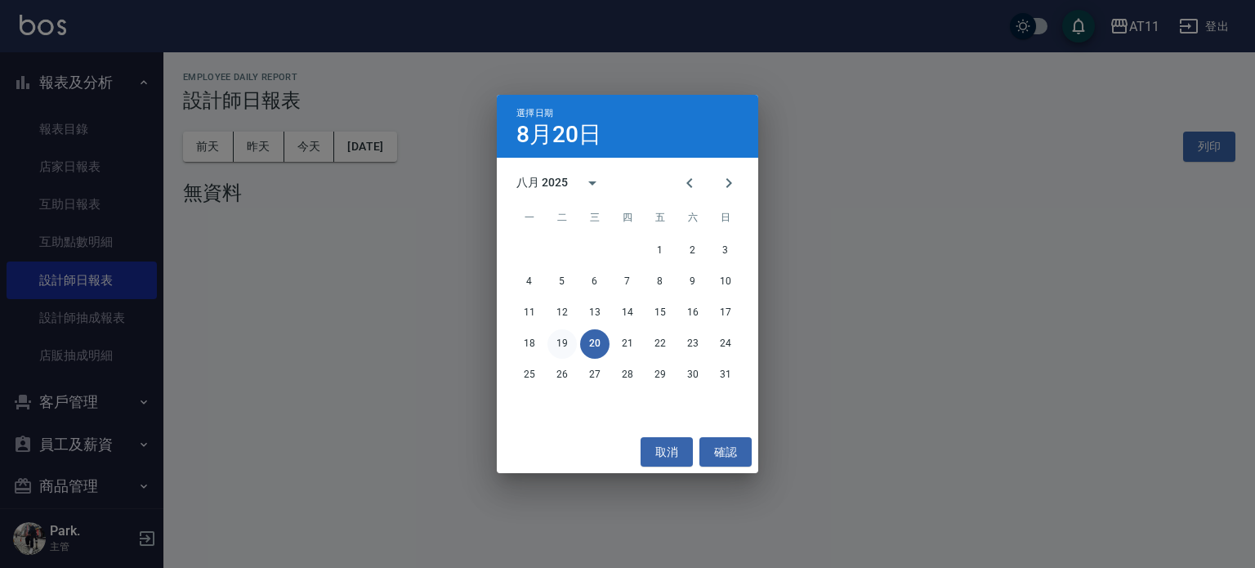
click at [564, 339] on button "19" at bounding box center [561, 343] width 29 height 29
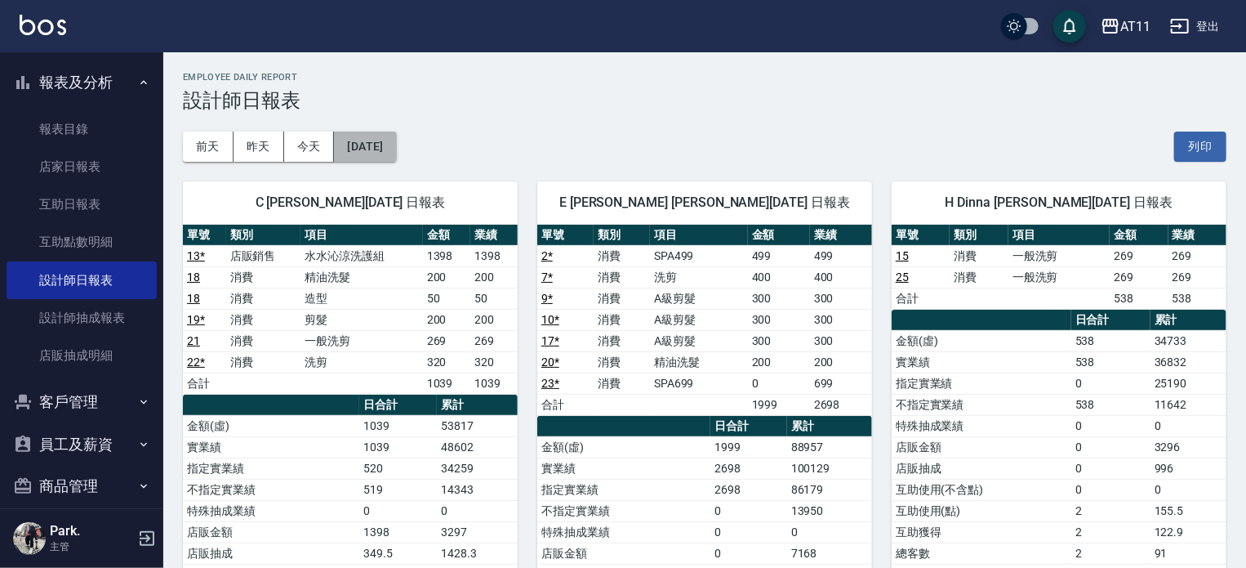
click at [396, 139] on button "2025/08/19" at bounding box center [365, 147] width 62 height 30
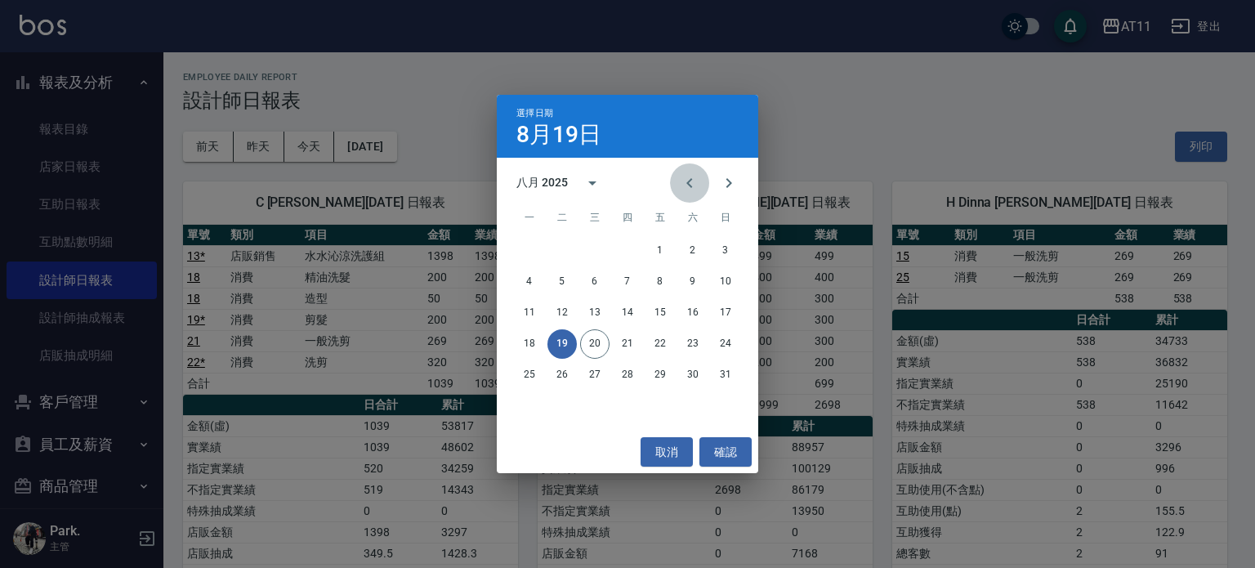
click at [695, 185] on icon "Previous month" at bounding box center [690, 183] width 20 height 20
click at [718, 316] on button "20" at bounding box center [725, 312] width 29 height 29
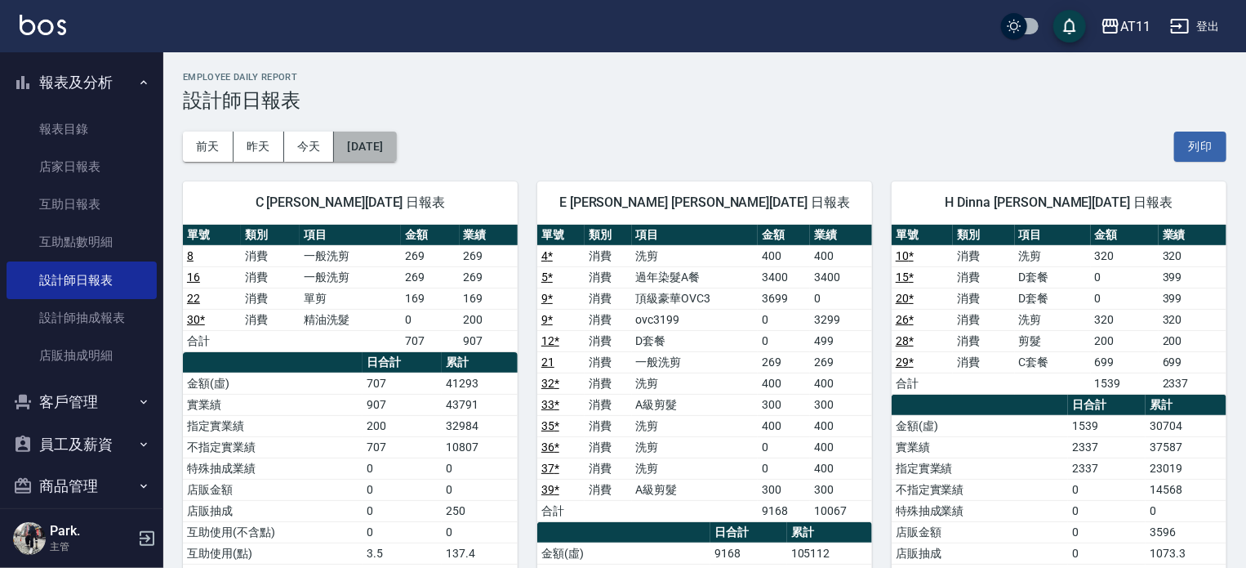
click at [390, 146] on button "2025/07/20" at bounding box center [365, 147] width 62 height 30
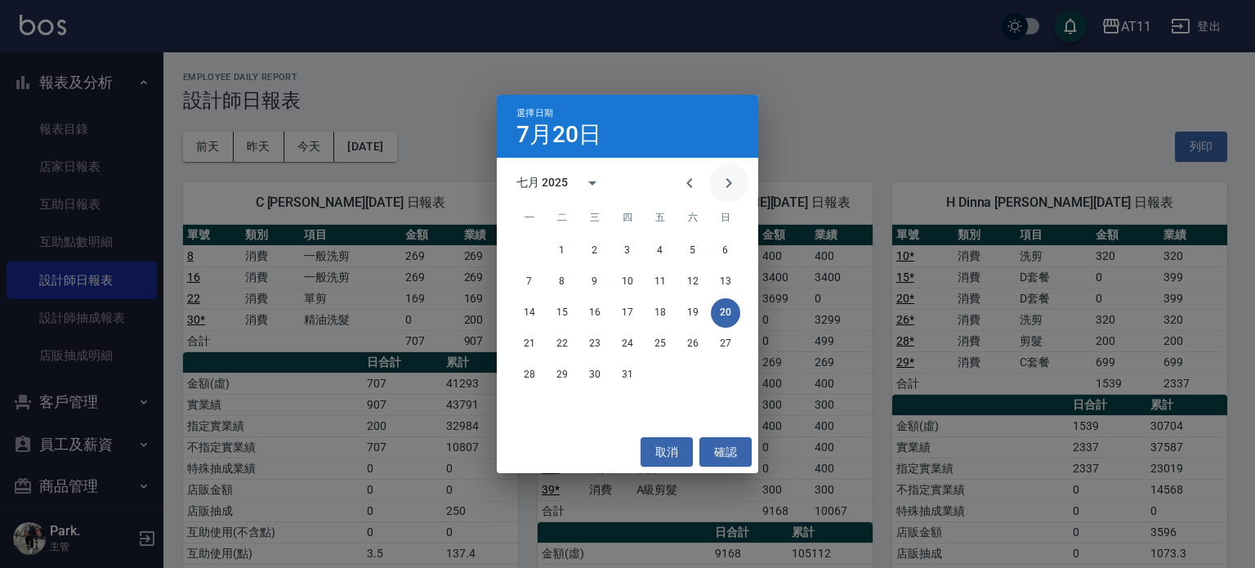
click at [732, 183] on icon "Next month" at bounding box center [729, 183] width 20 height 20
click at [570, 344] on button "19" at bounding box center [561, 343] width 29 height 29
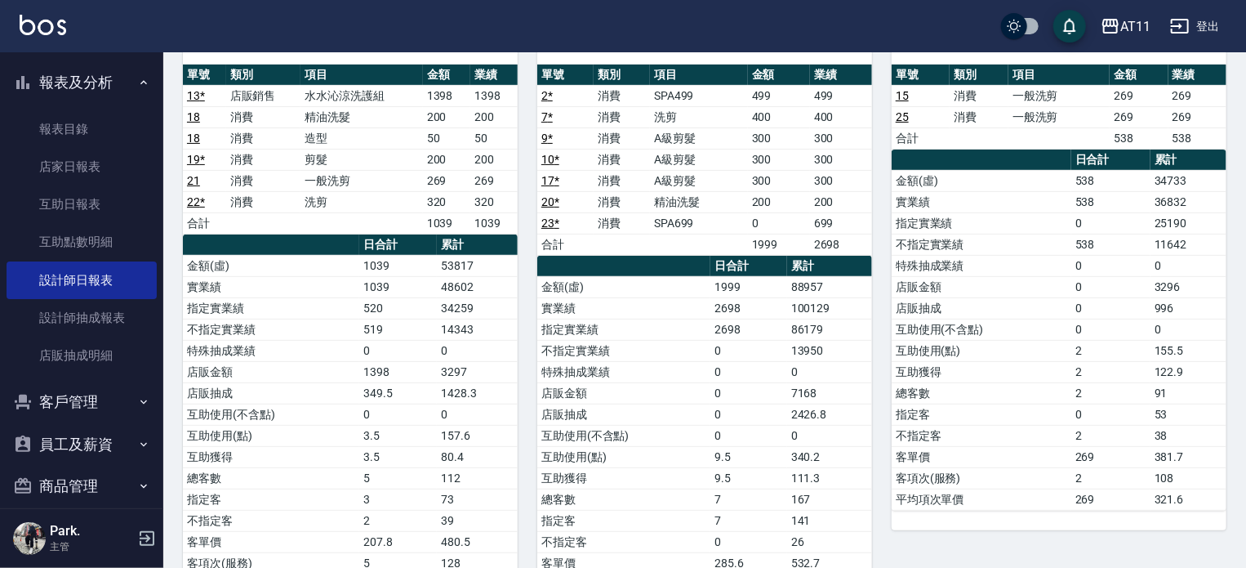
scroll to position [163, 0]
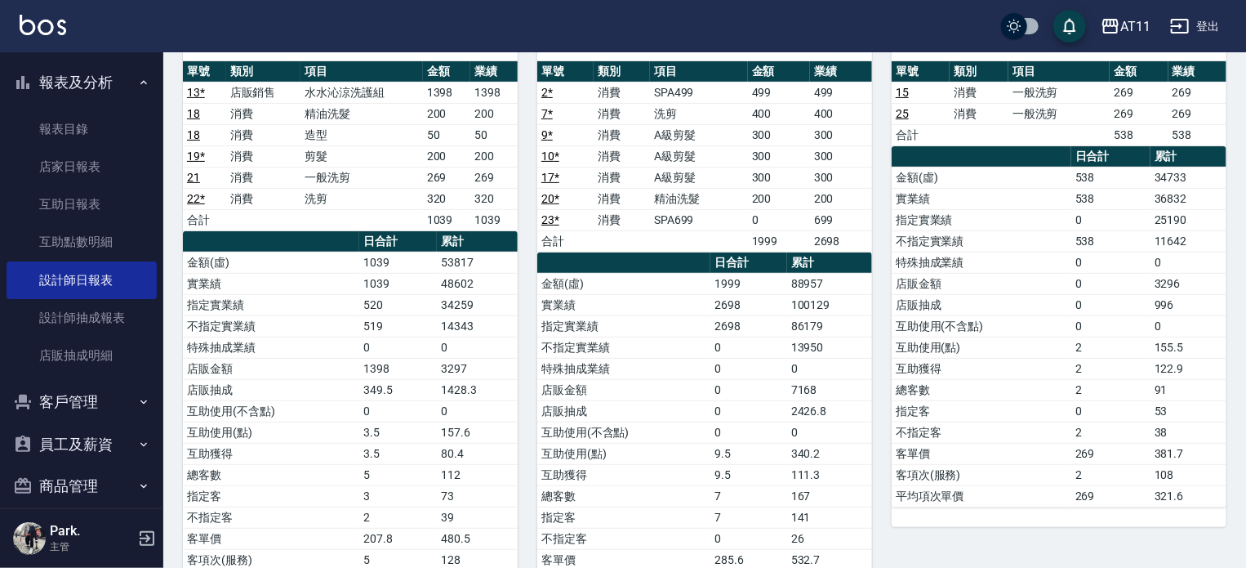
drag, startPoint x: 849, startPoint y: 438, endPoint x: 840, endPoint y: 426, distance: 15.1
click at [840, 426] on td "0" at bounding box center [829, 431] width 85 height 21
click at [854, 417] on td "2426.8" at bounding box center [829, 410] width 85 height 21
click at [866, 444] on td "340.2" at bounding box center [829, 453] width 85 height 21
drag, startPoint x: 877, startPoint y: 440, endPoint x: 887, endPoint y: 448, distance: 12.3
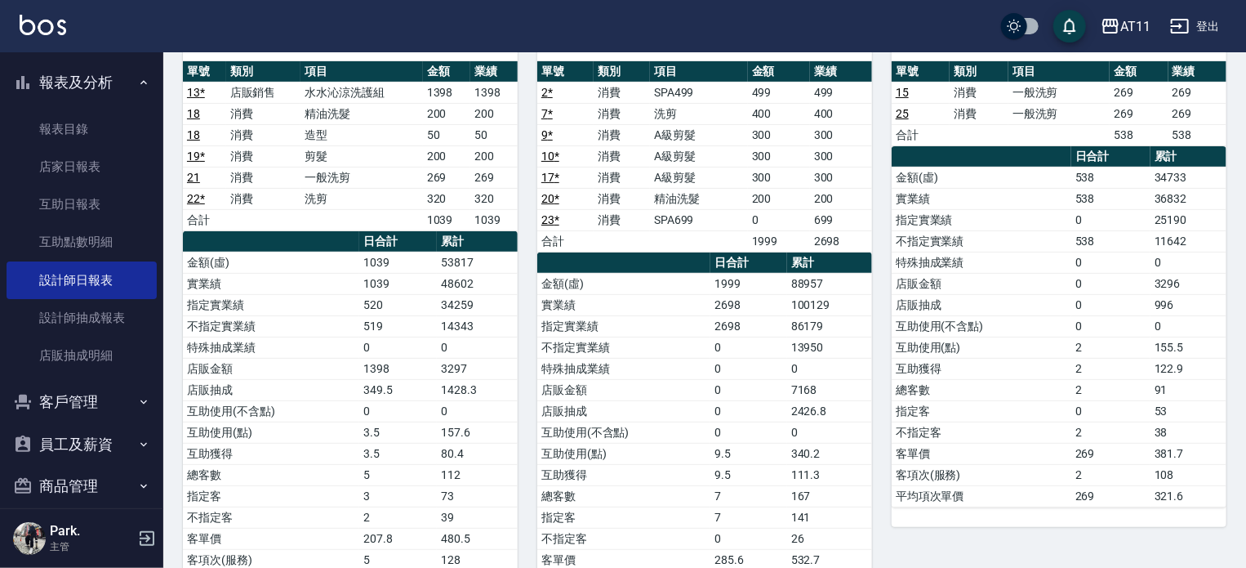
click at [887, 448] on div "H Dinna 陳芝羽 08/19/2025 日報表 單號 類別 項目 金額 業績 15 消費 一般洗剪 269 269 25 消費 一般洗剪 269 269…" at bounding box center [1049, 315] width 355 height 635
click at [82, 445] on button "員工及薪資" at bounding box center [82, 444] width 150 height 42
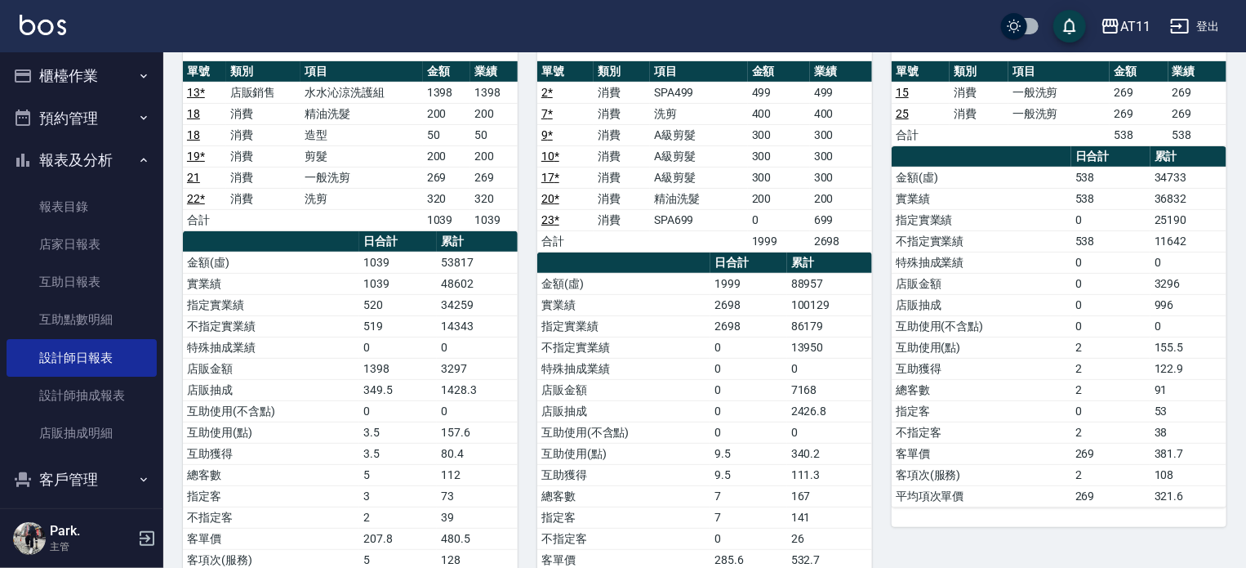
scroll to position [0, 0]
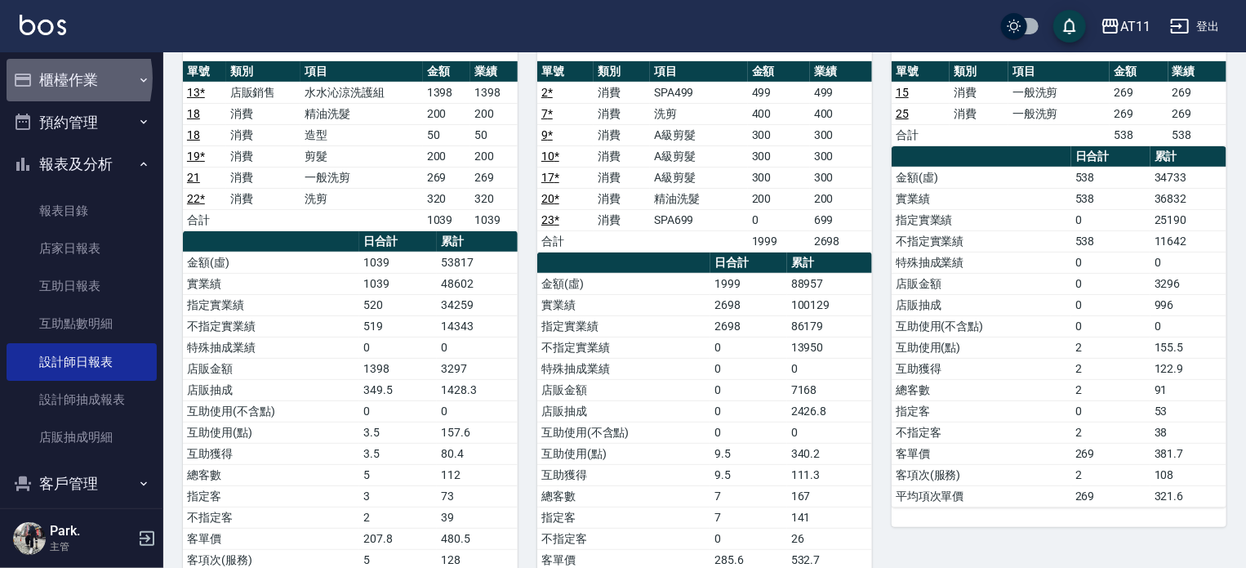
click at [46, 78] on button "櫃檯作業" at bounding box center [82, 80] width 150 height 42
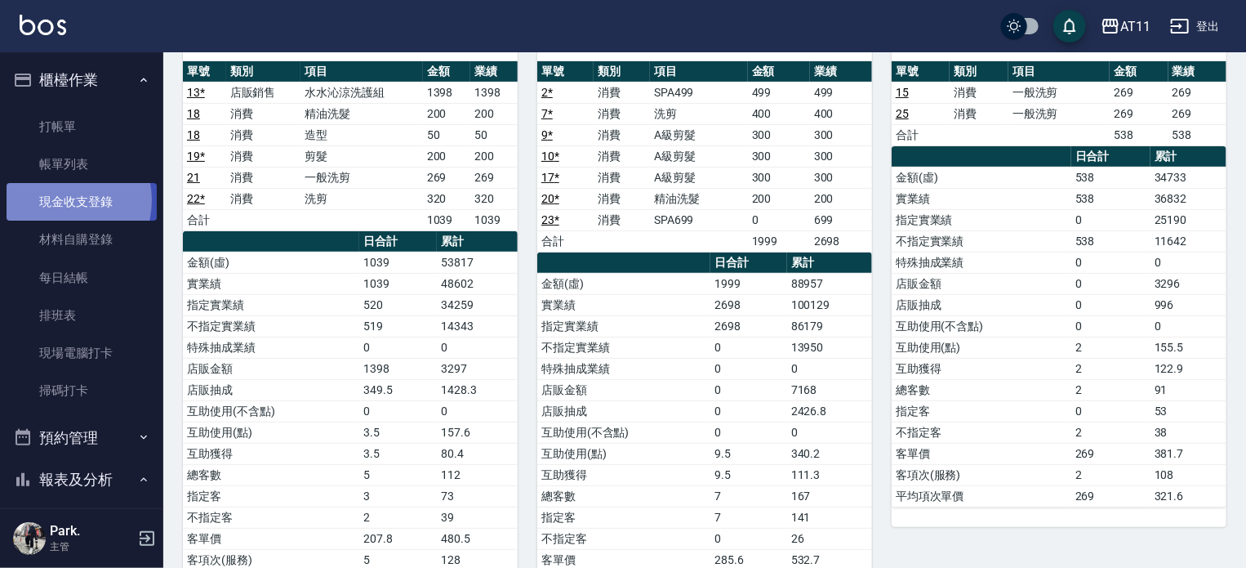
click at [61, 202] on link "現金收支登錄" at bounding box center [82, 202] width 150 height 38
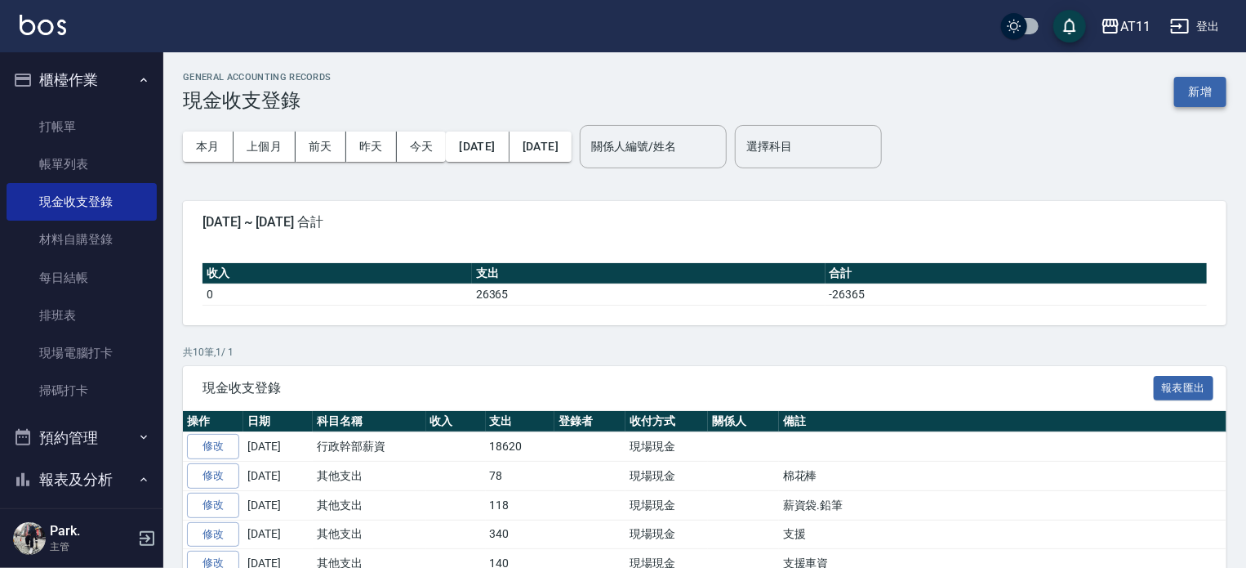
click at [1201, 95] on button "新增" at bounding box center [1201, 92] width 52 height 30
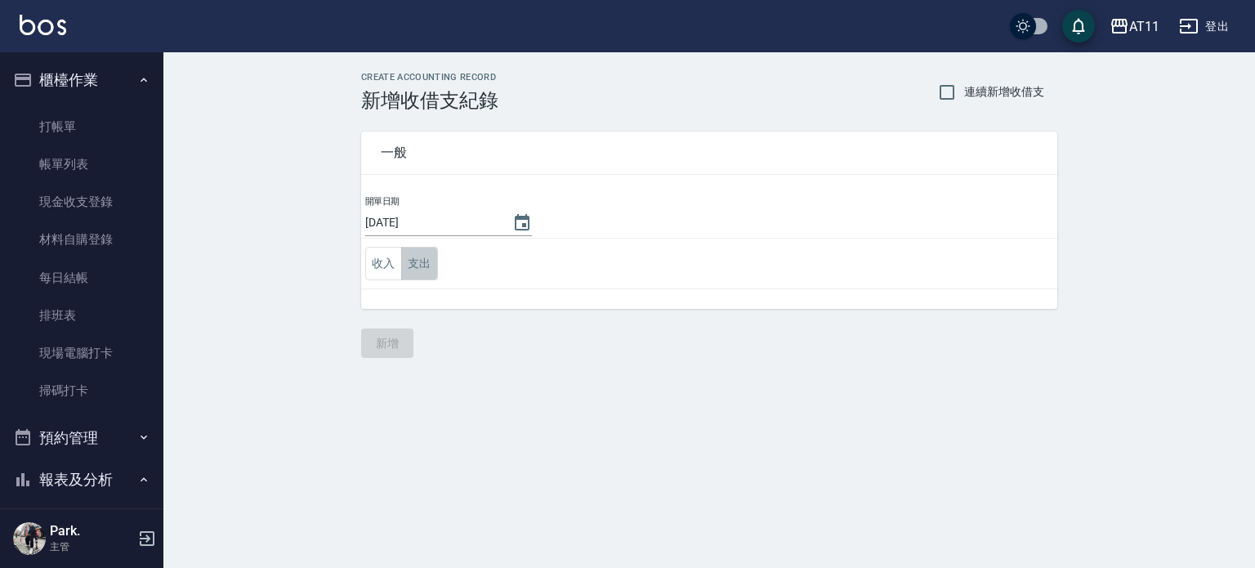
click at [423, 264] on button "支出" at bounding box center [419, 263] width 37 height 33
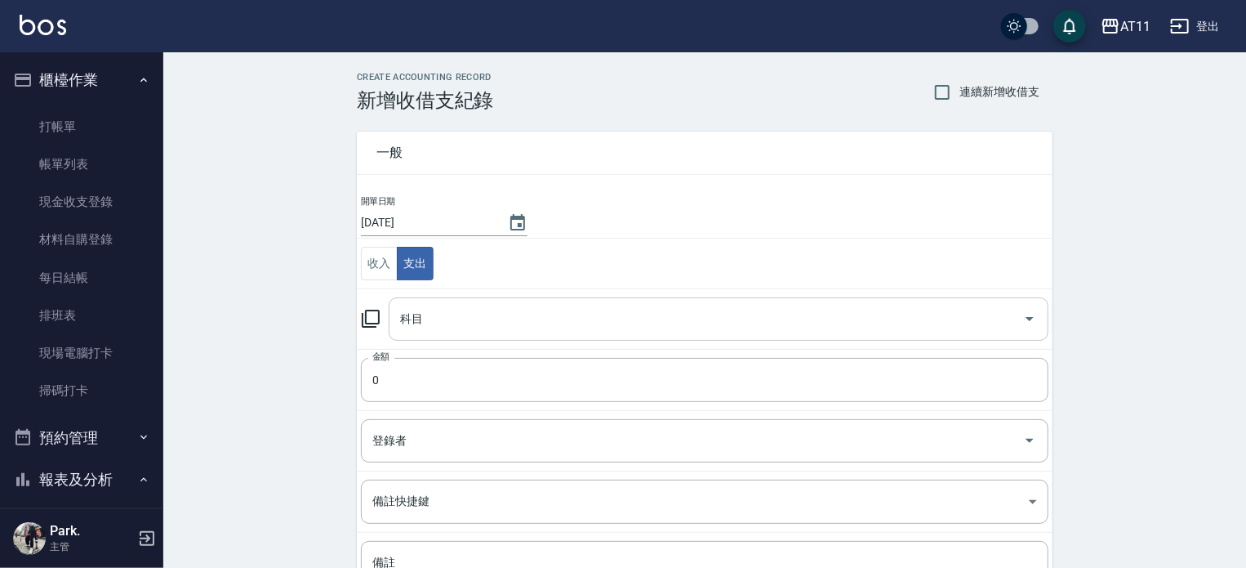
click at [462, 320] on input "科目" at bounding box center [706, 319] width 621 height 29
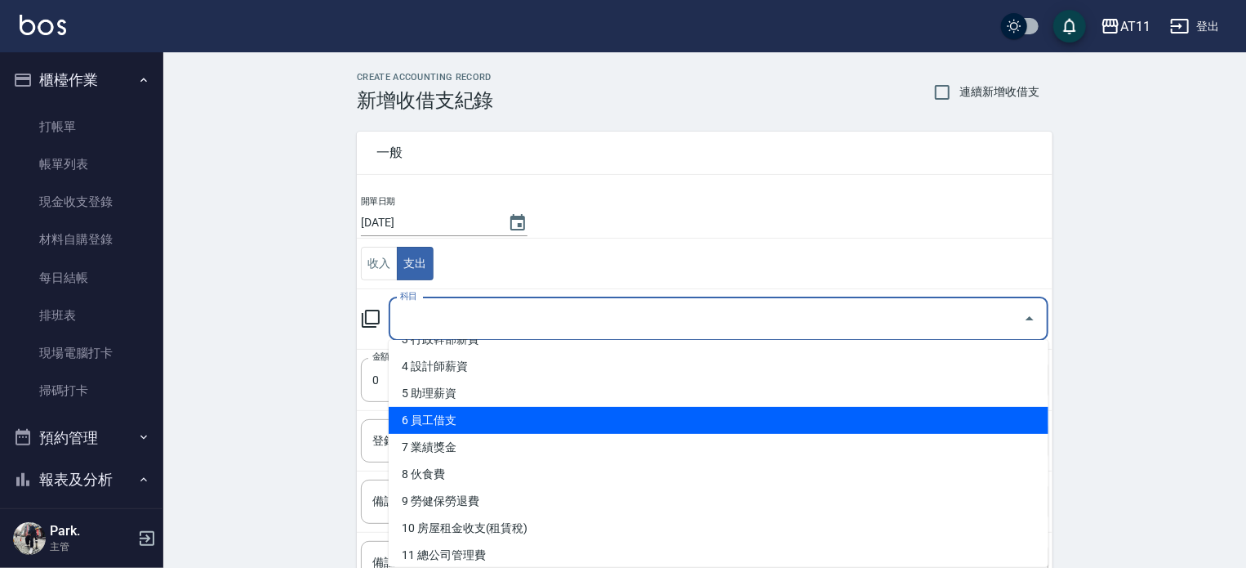
scroll to position [20, 0]
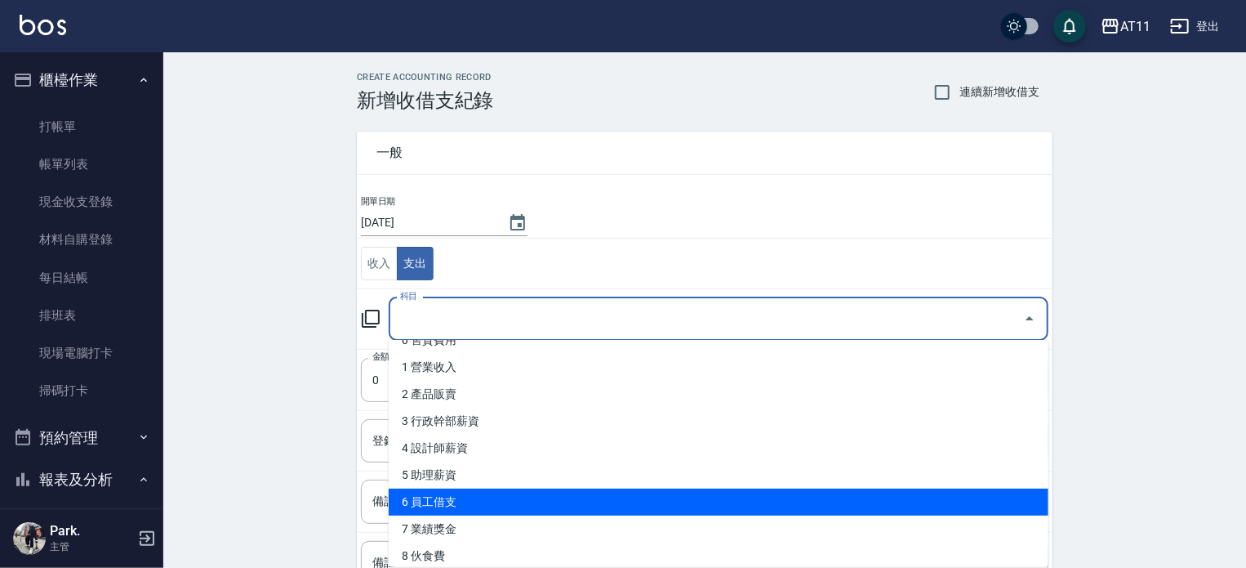
click at [447, 502] on li "6 員工借支" at bounding box center [719, 501] width 660 height 27
type input "6 員工借支"
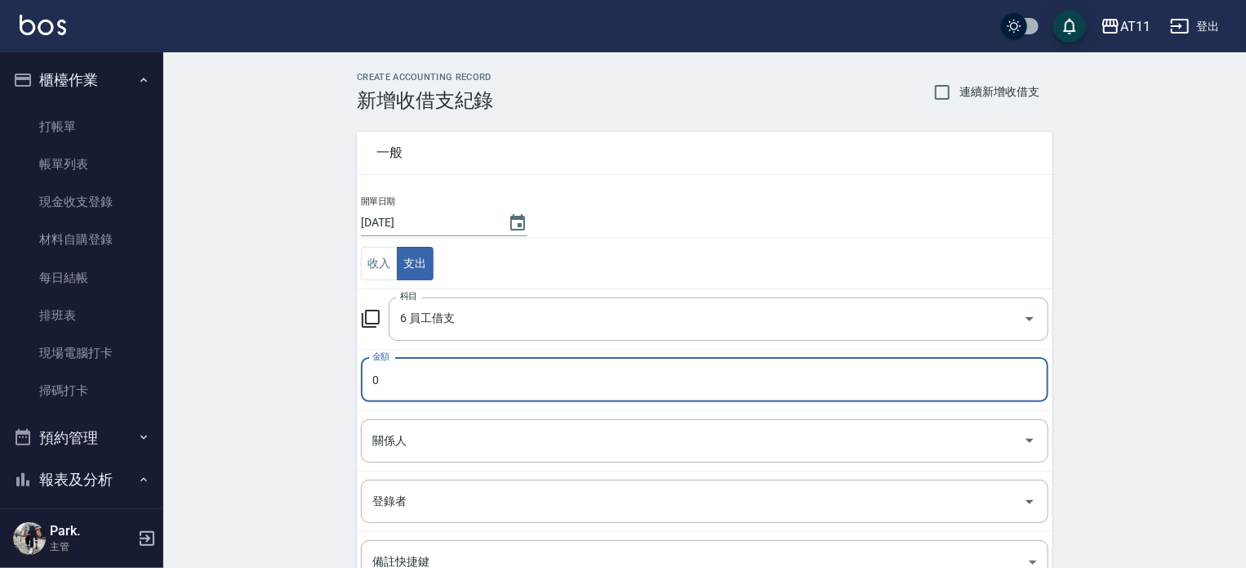
click at [417, 379] on input "0" at bounding box center [705, 380] width 688 height 44
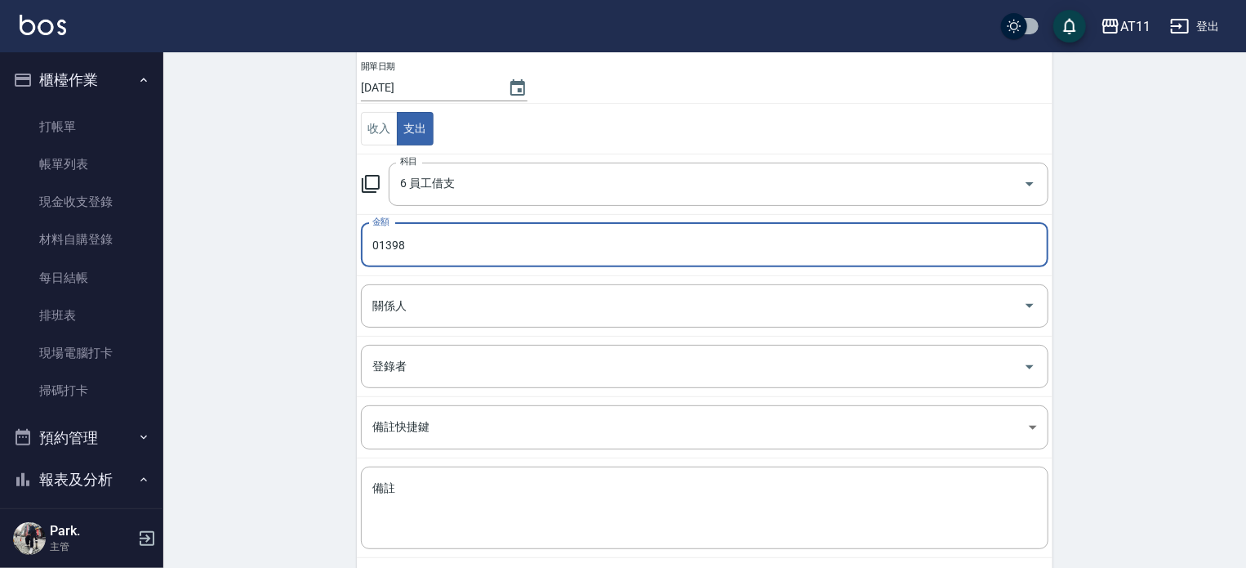
scroll to position [163, 0]
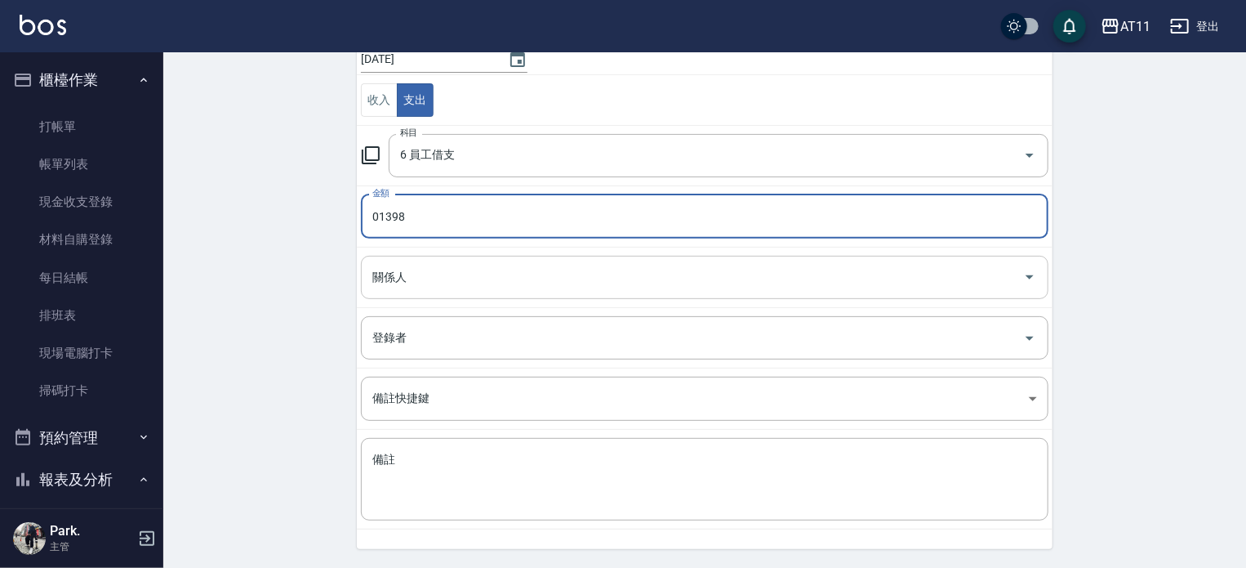
type input "01398"
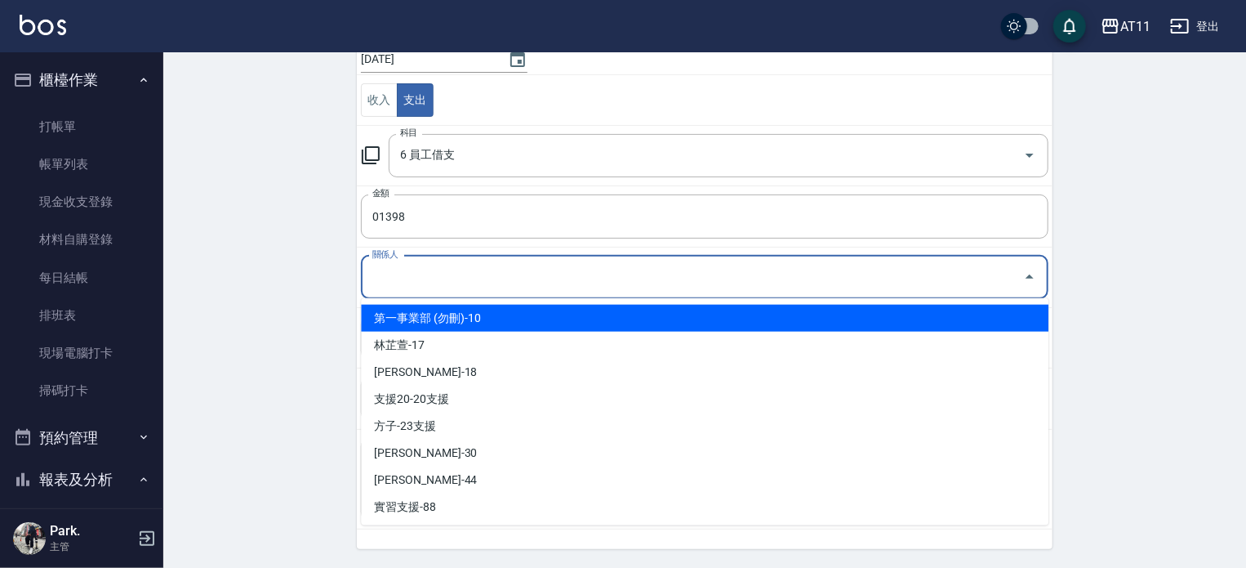
click at [832, 277] on input "關係人" at bounding box center [692, 277] width 649 height 29
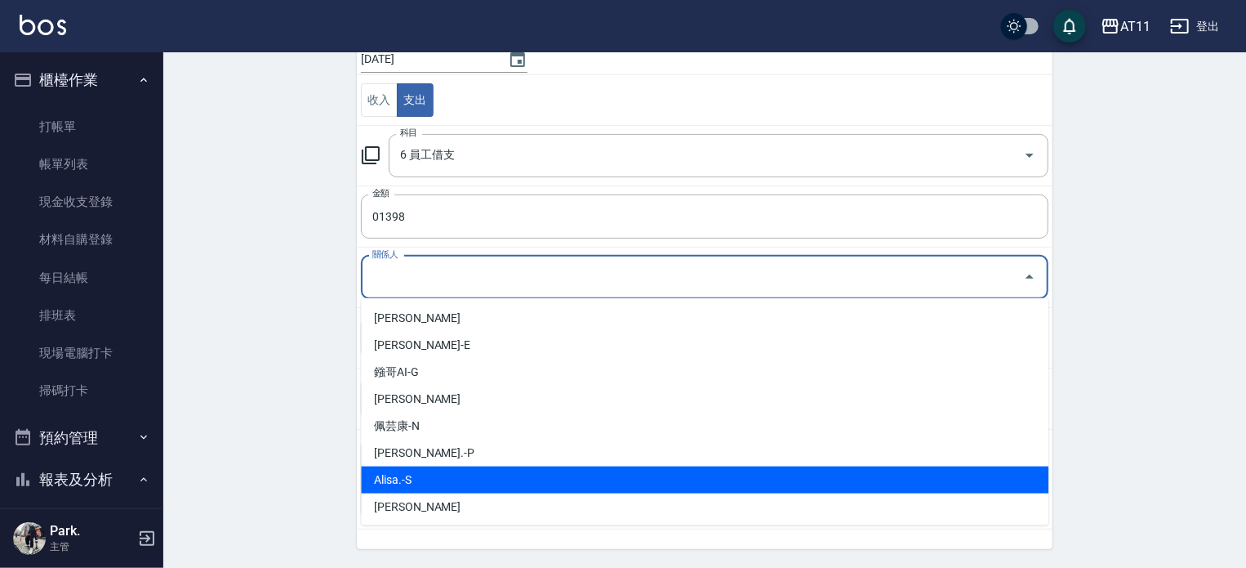
scroll to position [134, 0]
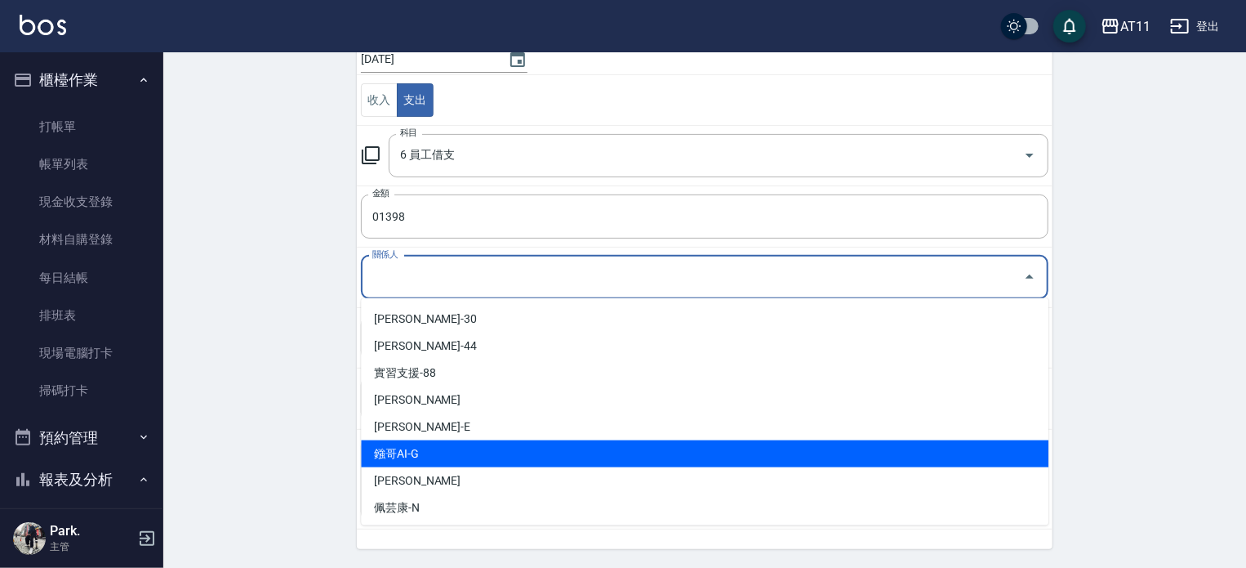
click at [408, 445] on li "鏹哥AI-G" at bounding box center [705, 453] width 688 height 27
type input "鏹哥AI-G"
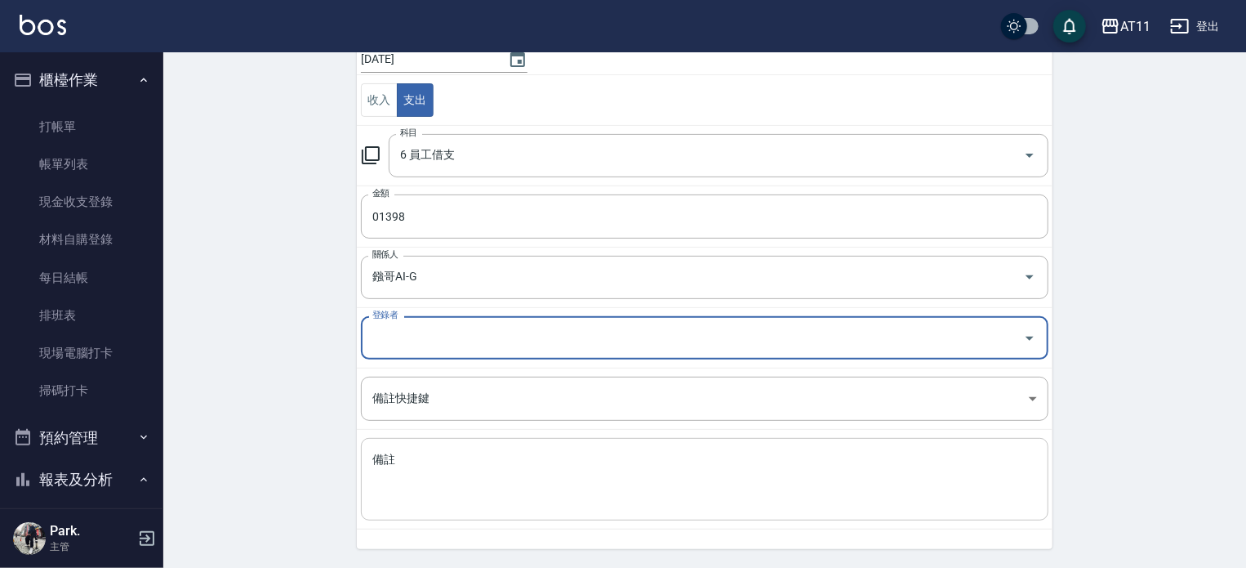
click at [532, 469] on textarea "備註" at bounding box center [704, 480] width 665 height 56
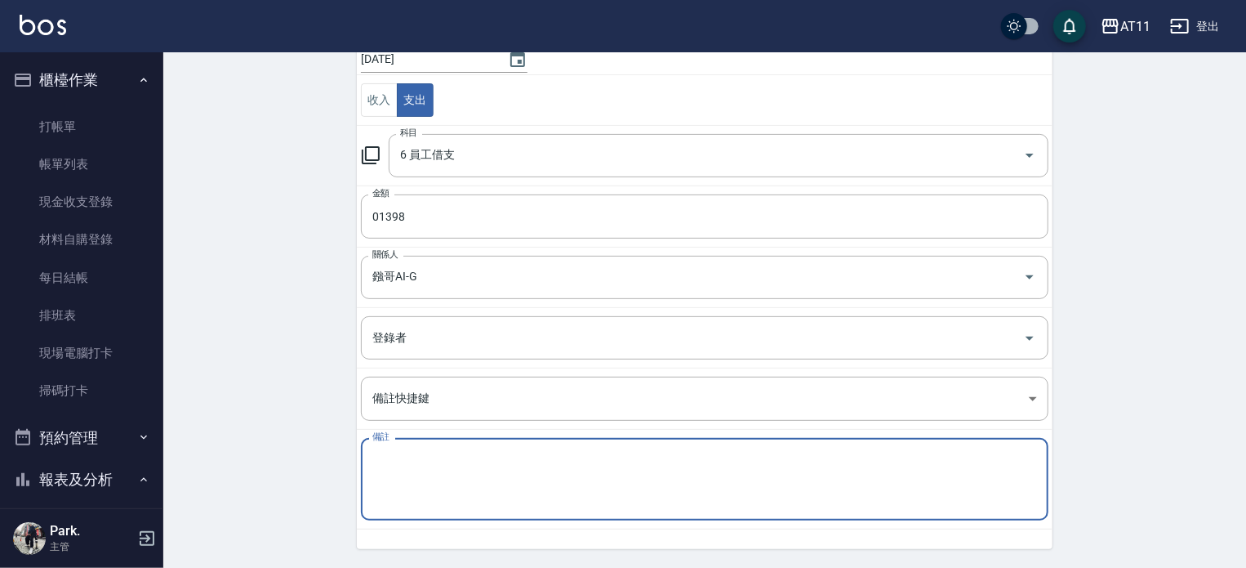
scroll to position [212, 0]
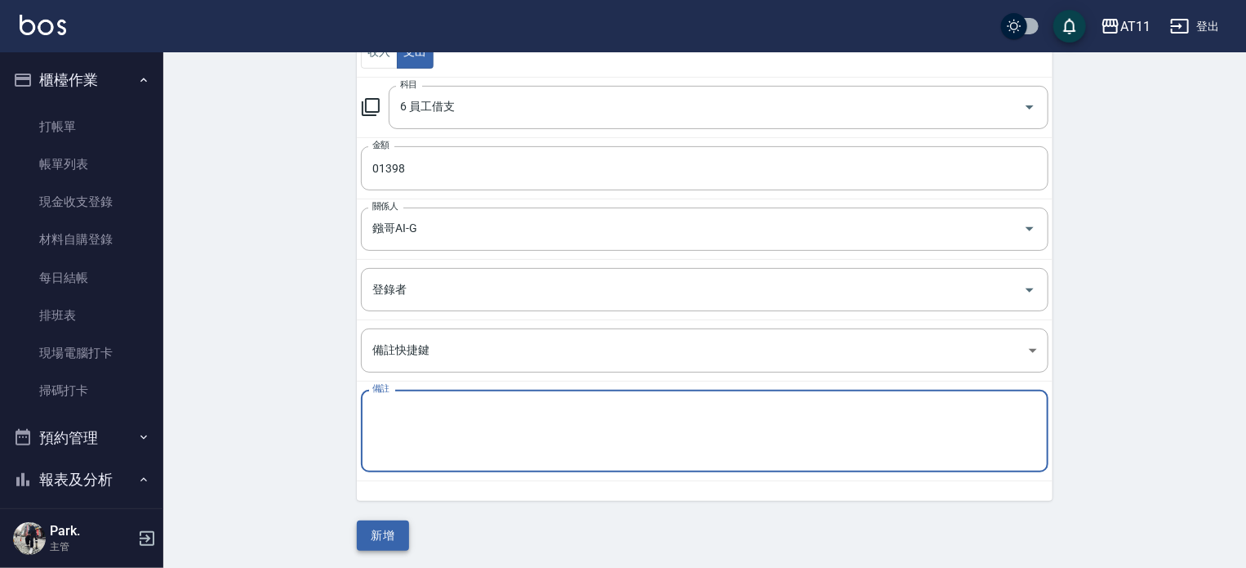
click at [398, 528] on button "新增" at bounding box center [383, 535] width 52 height 30
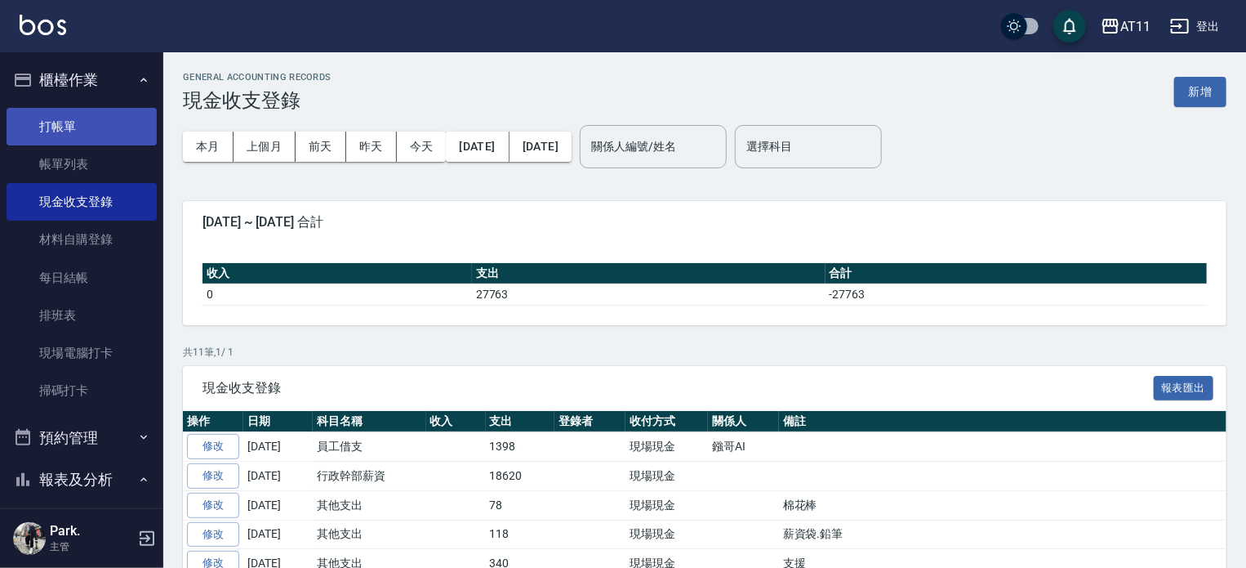
click at [75, 119] on link "打帳單" at bounding box center [82, 127] width 150 height 38
